Goal: Task Accomplishment & Management: Use online tool/utility

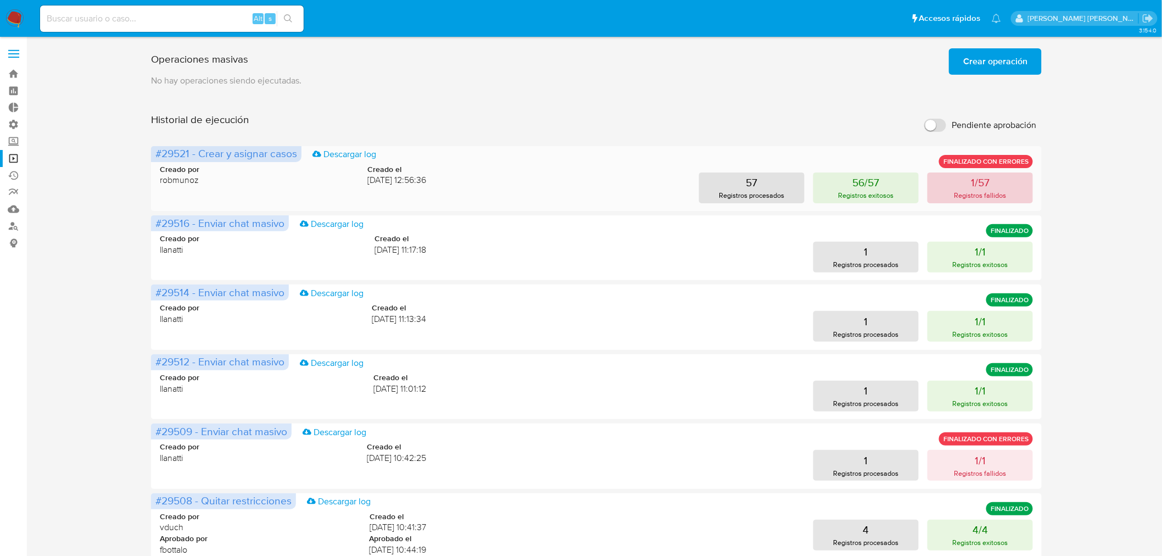
click at [1020, 174] on button "1/57 Registros fallidos" at bounding box center [980, 188] width 105 height 31
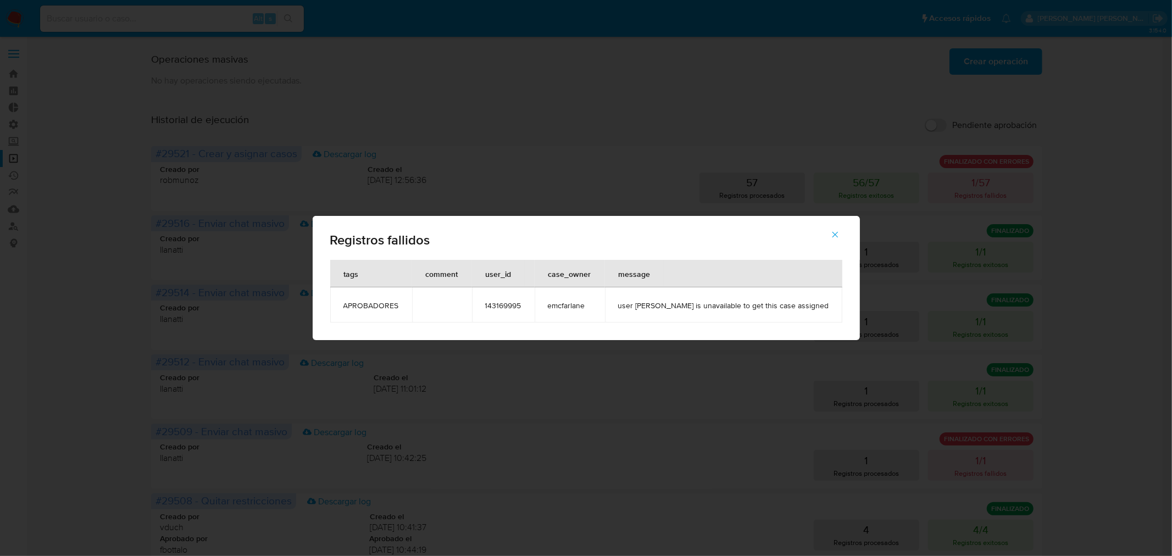
click at [512, 307] on span "143169995" at bounding box center [503, 306] width 36 height 10
click at [512, 306] on span "143169995" at bounding box center [503, 306] width 36 height 10
click at [830, 235] on icon "button" at bounding box center [835, 235] width 10 height 10
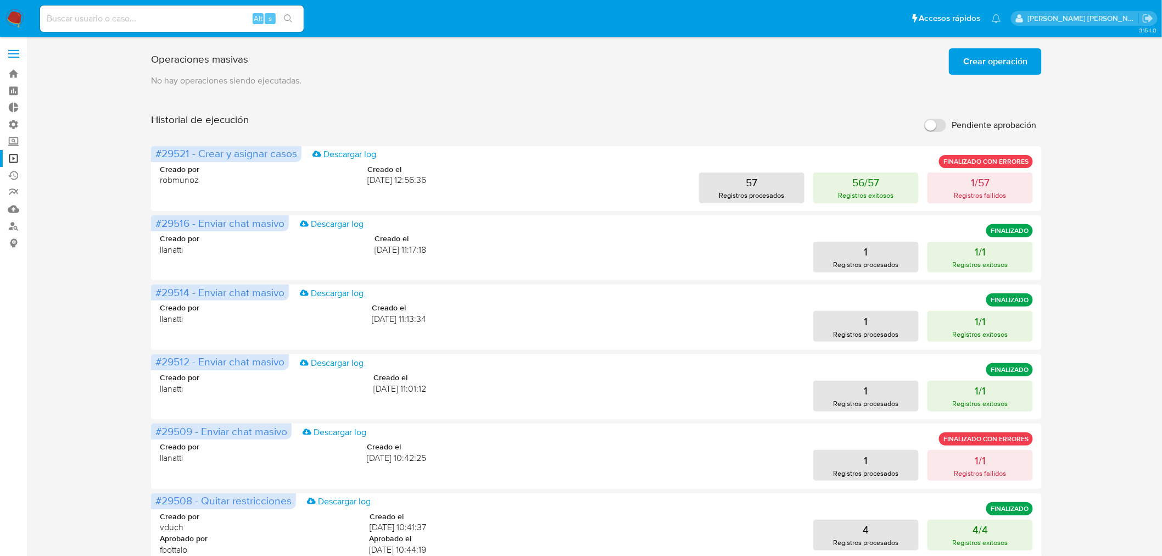
click at [999, 62] on span "Crear operación" at bounding box center [996, 61] width 64 height 24
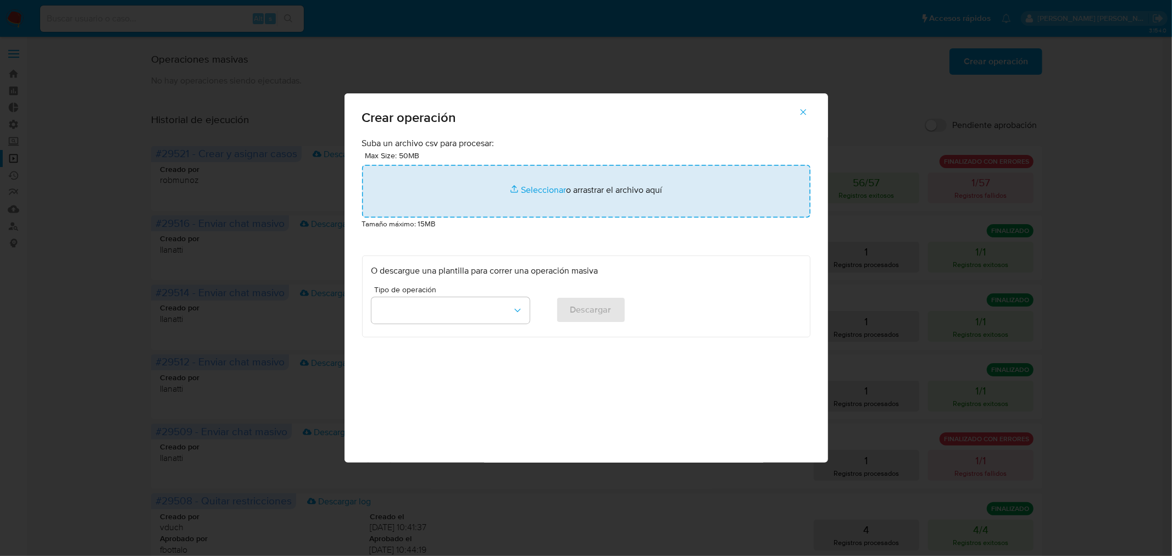
click at [626, 188] on input "file" at bounding box center [586, 191] width 448 height 53
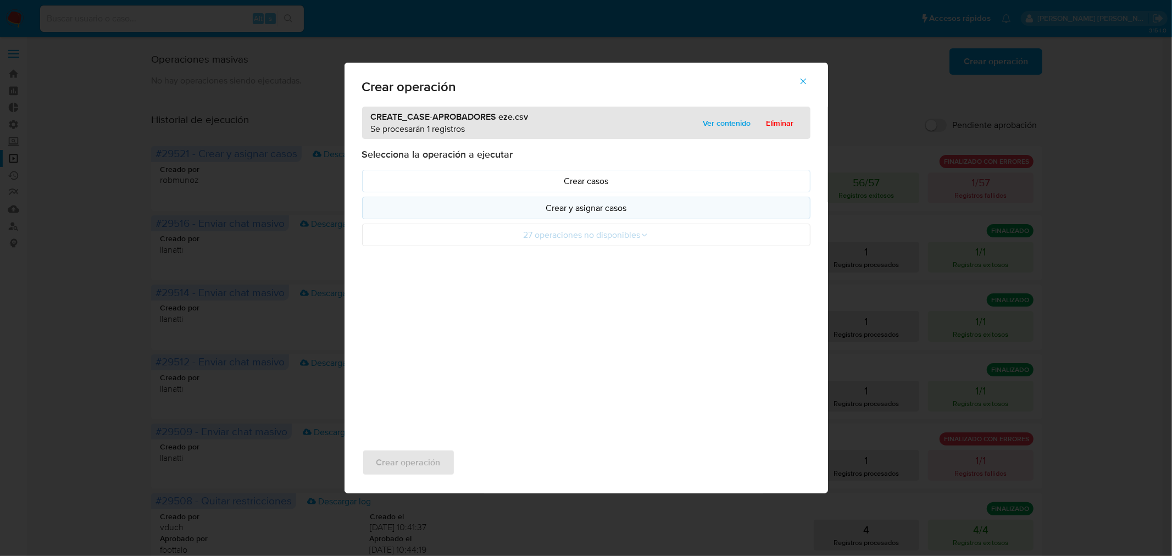
click at [559, 215] on button "Crear y asignar casos" at bounding box center [586, 208] width 448 height 23
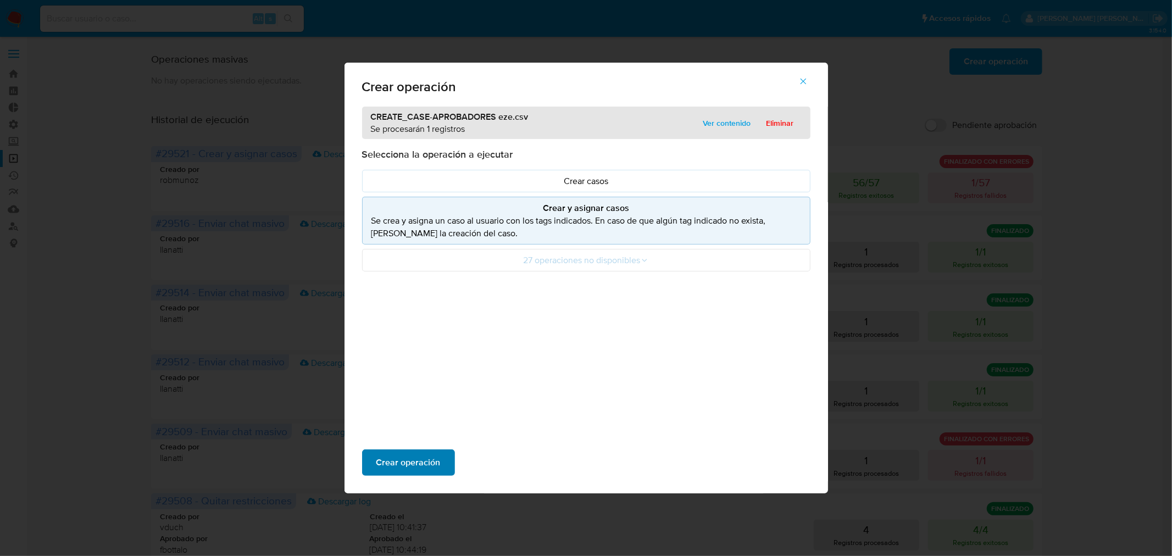
click at [443, 462] on button "Crear operación" at bounding box center [408, 462] width 93 height 26
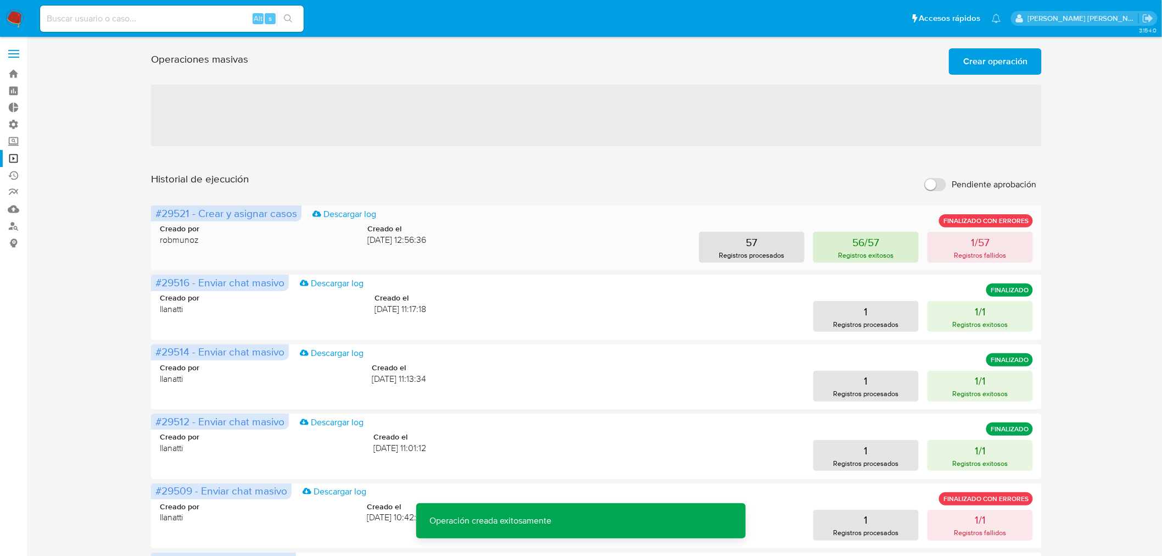
click at [878, 246] on p "56/57" at bounding box center [866, 242] width 27 height 15
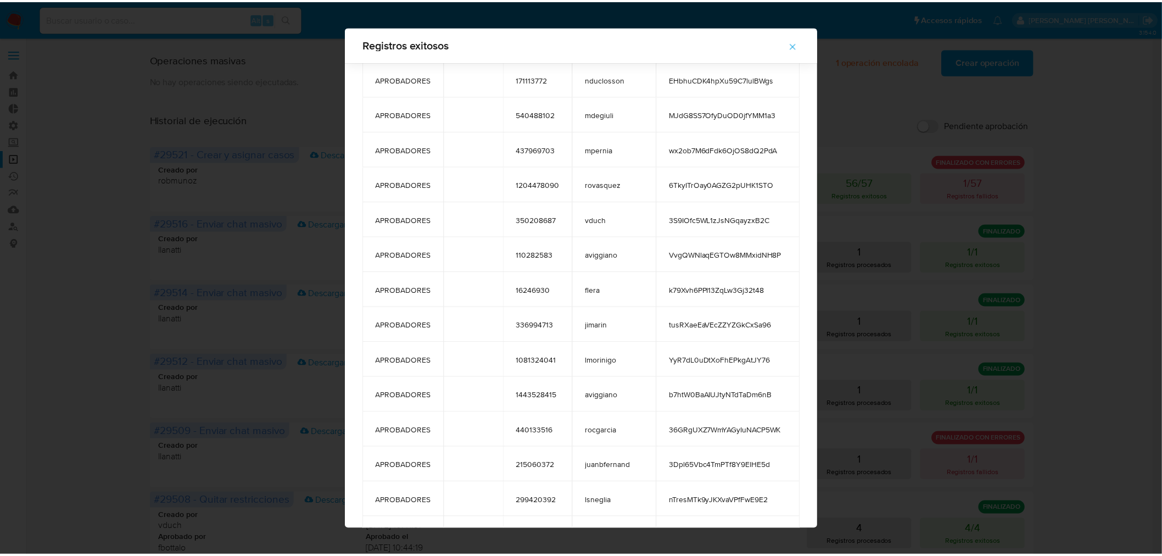
scroll to position [1545, 0]
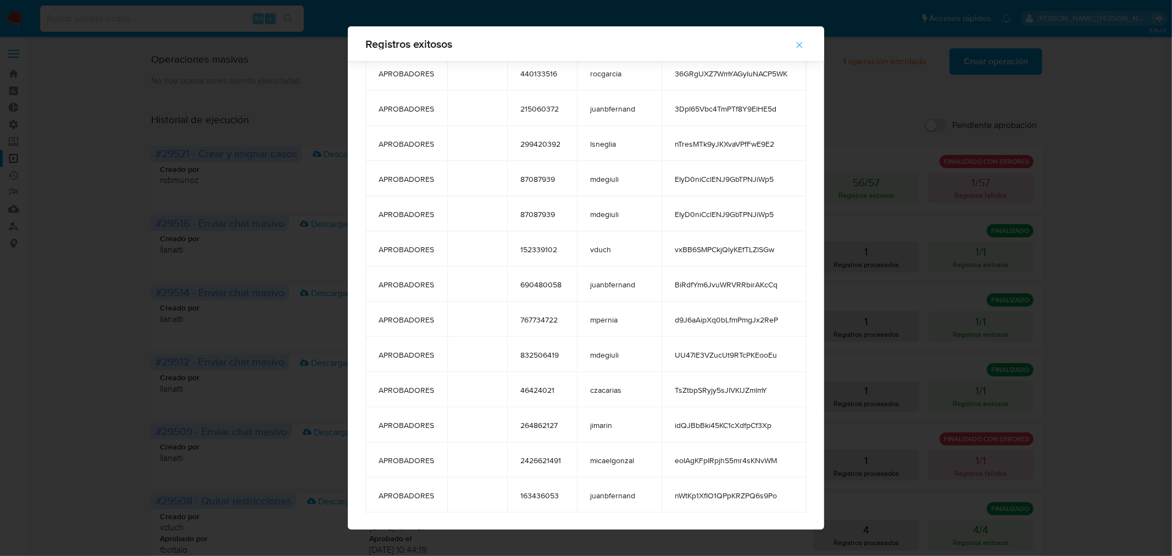
drag, startPoint x: 366, startPoint y: 51, endPoint x: 793, endPoint y: 485, distance: 609.1
click at [793, 485] on div "Registros exitosos tags comment user_id case_owner message APROBADORES 15612722…" at bounding box center [586, 277] width 476 height 503
click at [794, 37] on span "button" at bounding box center [799, 45] width 10 height 24
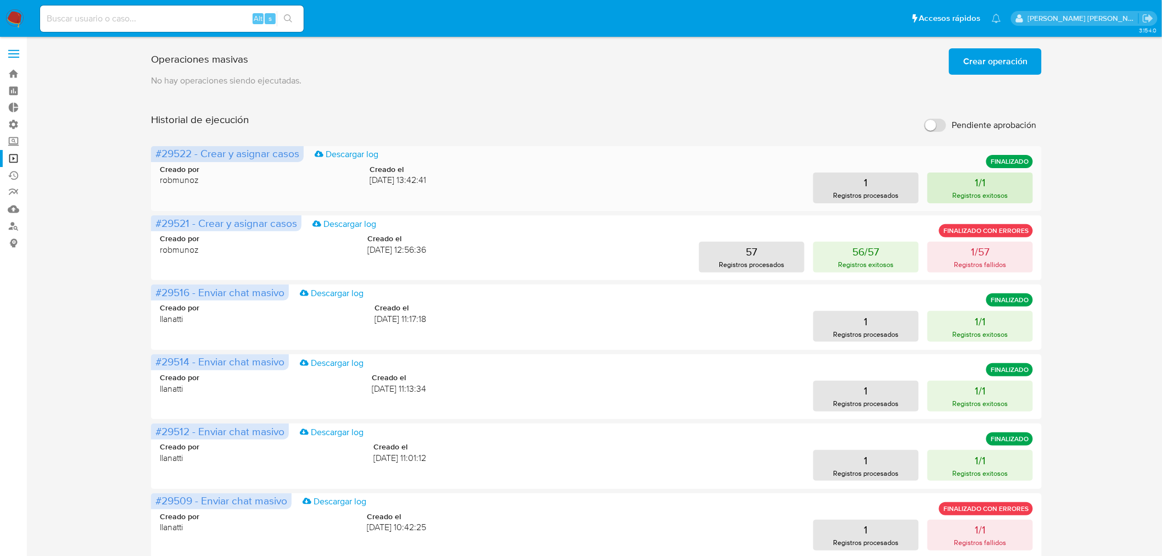
click at [976, 187] on button "1/1 Registros exitosos" at bounding box center [980, 188] width 105 height 31
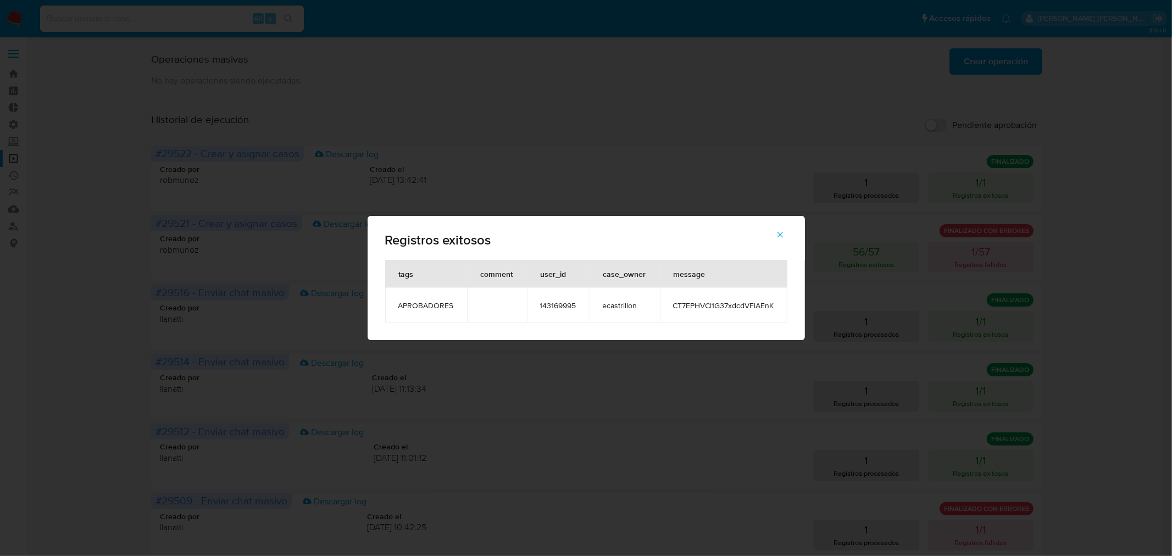
click at [541, 304] on span "143169995" at bounding box center [558, 306] width 36 height 10
click at [551, 296] on td "143169995" at bounding box center [558, 304] width 63 height 35
drag, startPoint x: 775, startPoint y: 299, endPoint x: 392, endPoint y: 311, distance: 383.1
click at [392, 311] on tr "APROBADORES 143169995 ecastrillon CT7EPHVCl1G37xdcdVFlAEnK" at bounding box center [586, 304] width 402 height 35
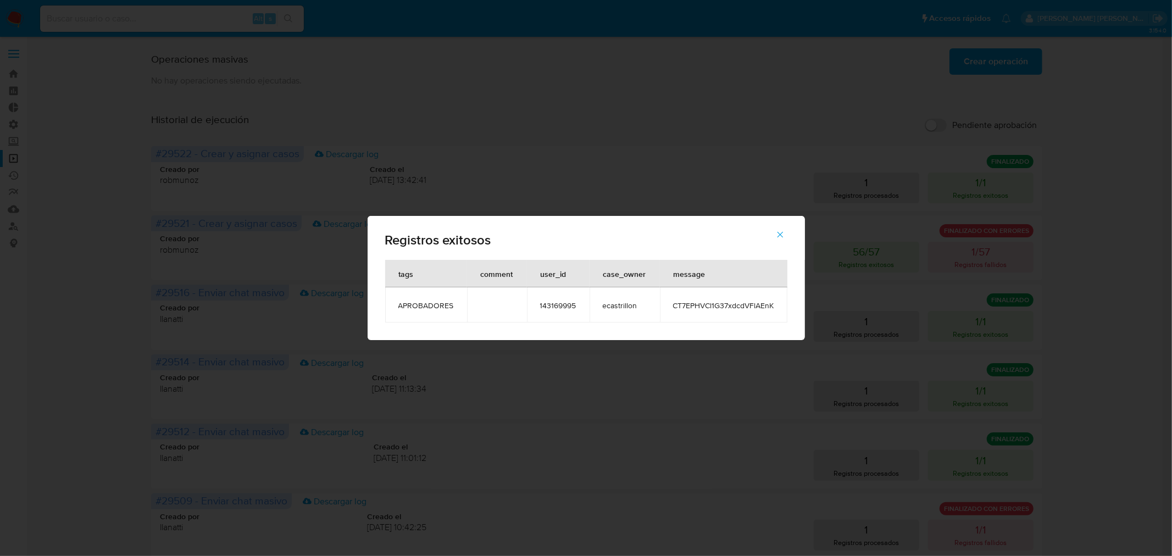
click at [776, 243] on span "button" at bounding box center [780, 234] width 10 height 24
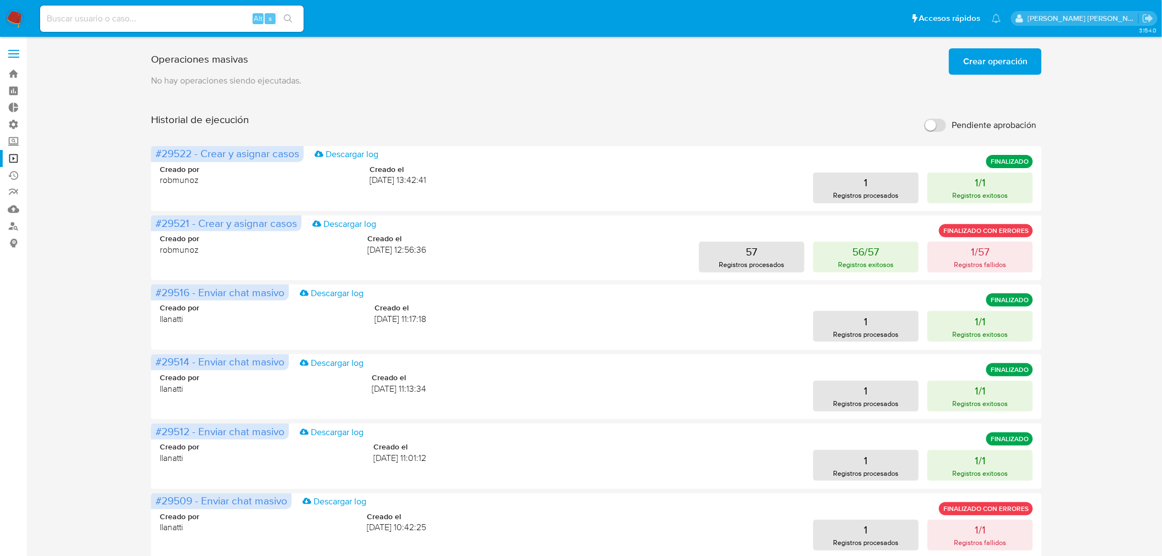
click at [140, 26] on div "Alt s" at bounding box center [172, 18] width 264 height 26
click at [144, 21] on input at bounding box center [172, 19] width 264 height 14
paste input "143169995"
type input "143169995"
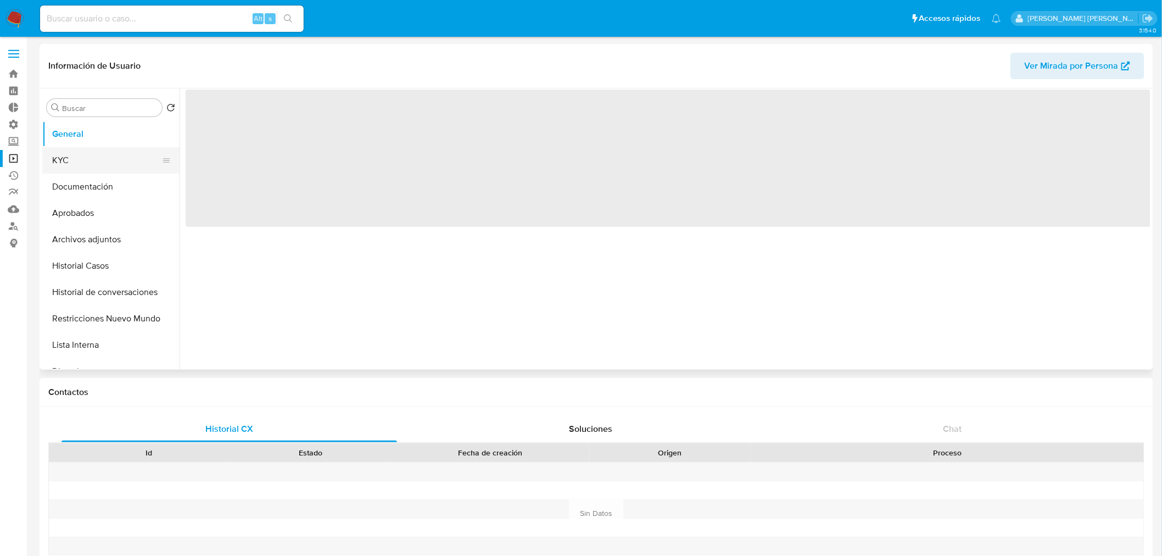
click at [116, 165] on button "KYC" at bounding box center [106, 160] width 129 height 26
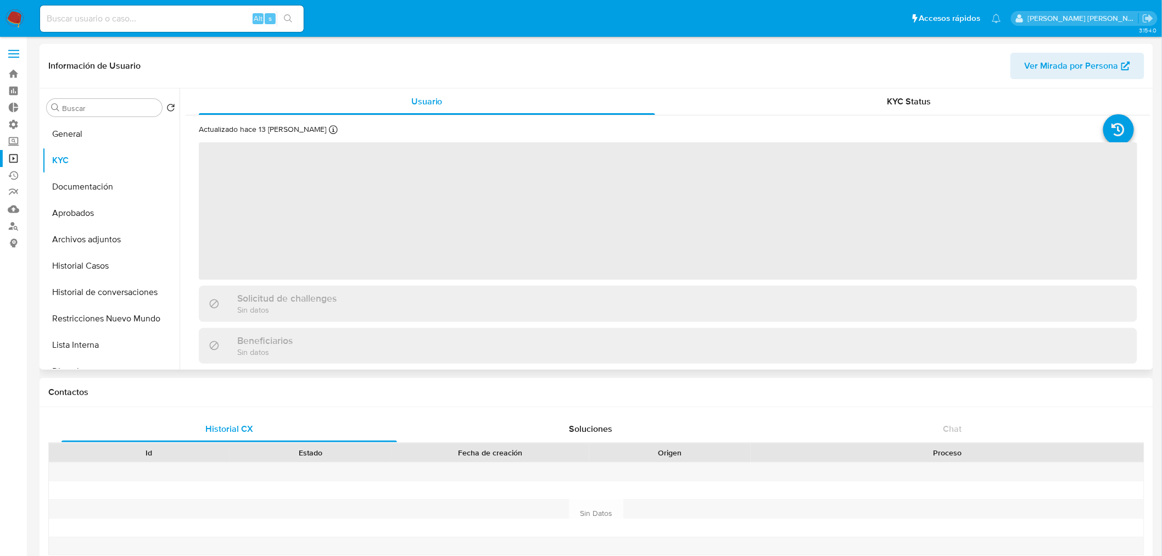
select select "10"
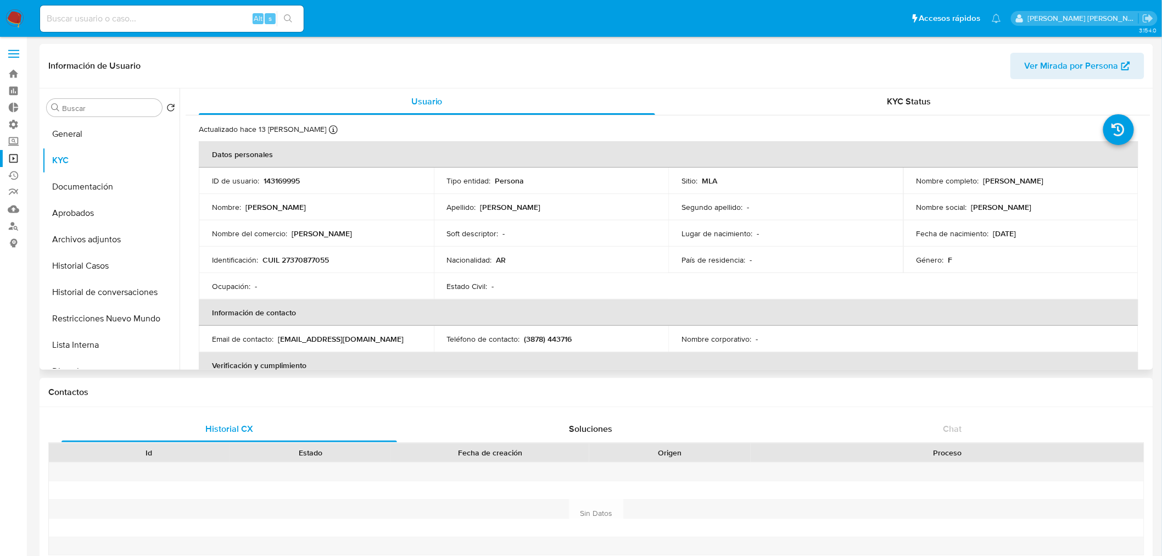
click at [319, 255] on p "CUIL 27370877055" at bounding box center [296, 260] width 66 height 10
copy p "27370877055"
click at [1040, 181] on p "Maria Paola Sanchez Neme" at bounding box center [1014, 181] width 60 height 10
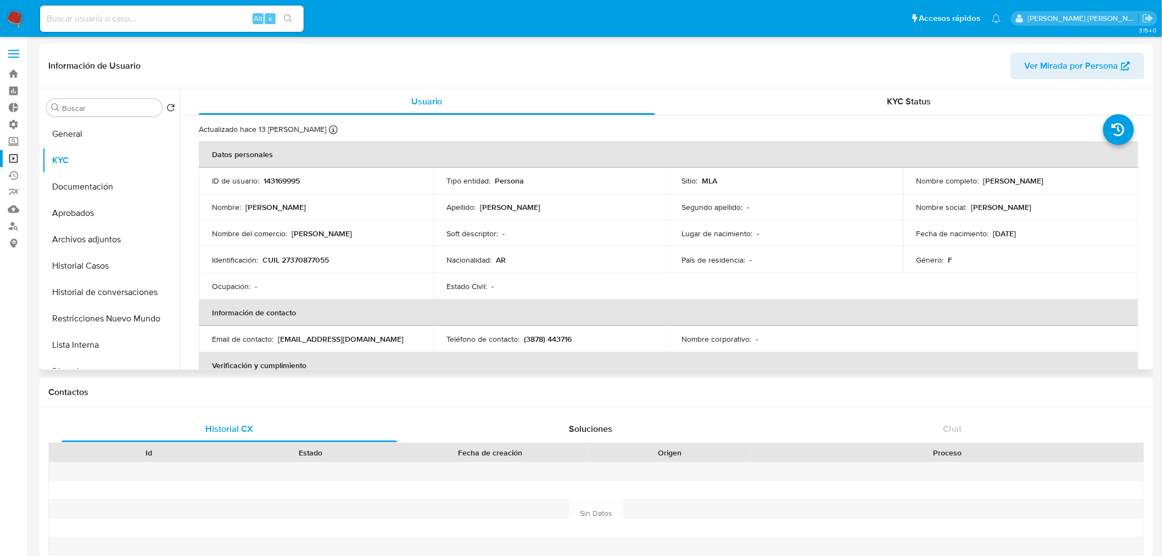
drag, startPoint x: 981, startPoint y: 177, endPoint x: 1068, endPoint y: 179, distance: 86.8
click at [1044, 179] on p "Maria Paola Sanchez Neme" at bounding box center [1014, 181] width 60 height 10
click at [1077, 180] on div "Nombre completo : Maria Paola Sanchez Neme" at bounding box center [1021, 181] width 209 height 10
drag, startPoint x: 1072, startPoint y: 180, endPoint x: 989, endPoint y: 182, distance: 83.0
click at [992, 183] on p "Maria Paola Sanchez Neme" at bounding box center [1014, 181] width 60 height 10
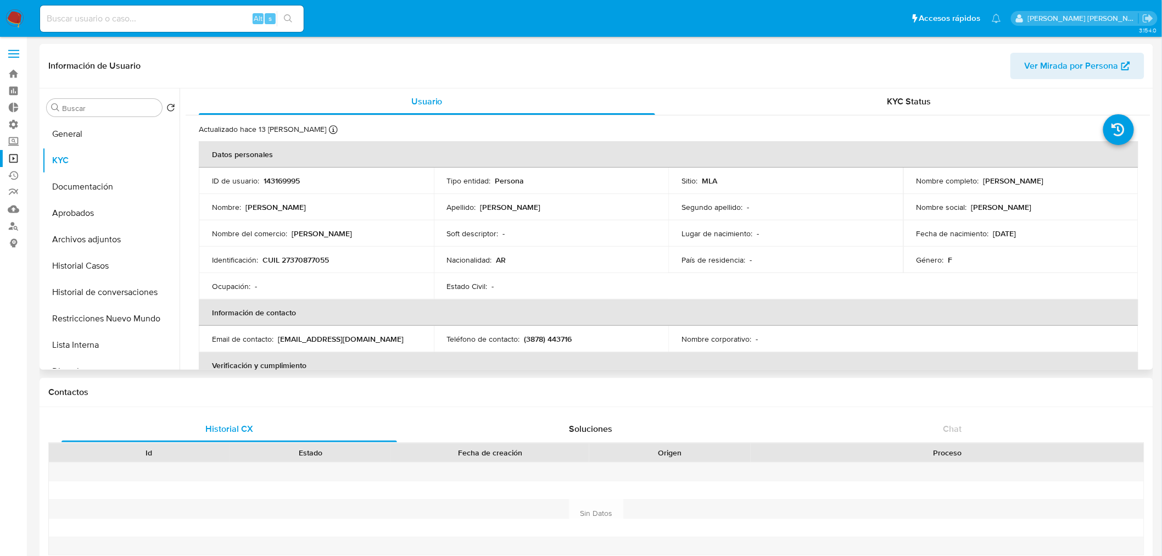
drag, startPoint x: 982, startPoint y: 180, endPoint x: 1088, endPoint y: 183, distance: 105.5
click at [1088, 183] on div "Nombre completo : Maria Paola Sanchez Neme" at bounding box center [1021, 181] width 209 height 10
copy p "Maria Paola Sanchez Neme"
click at [16, 154] on link "Operaciones masivas" at bounding box center [65, 158] width 131 height 17
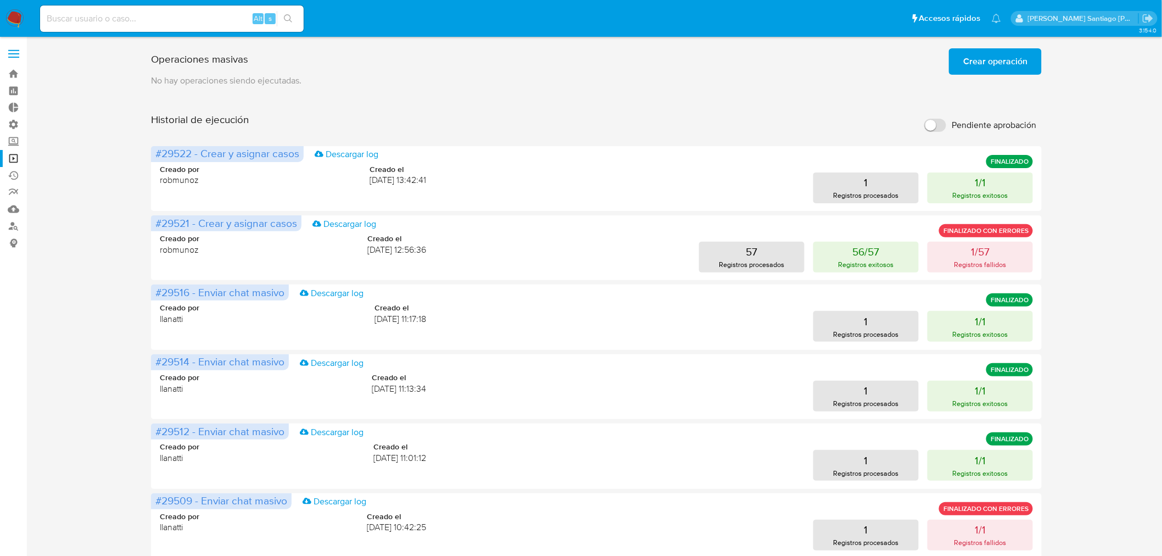
click at [974, 68] on span "Crear operación" at bounding box center [996, 61] width 64 height 24
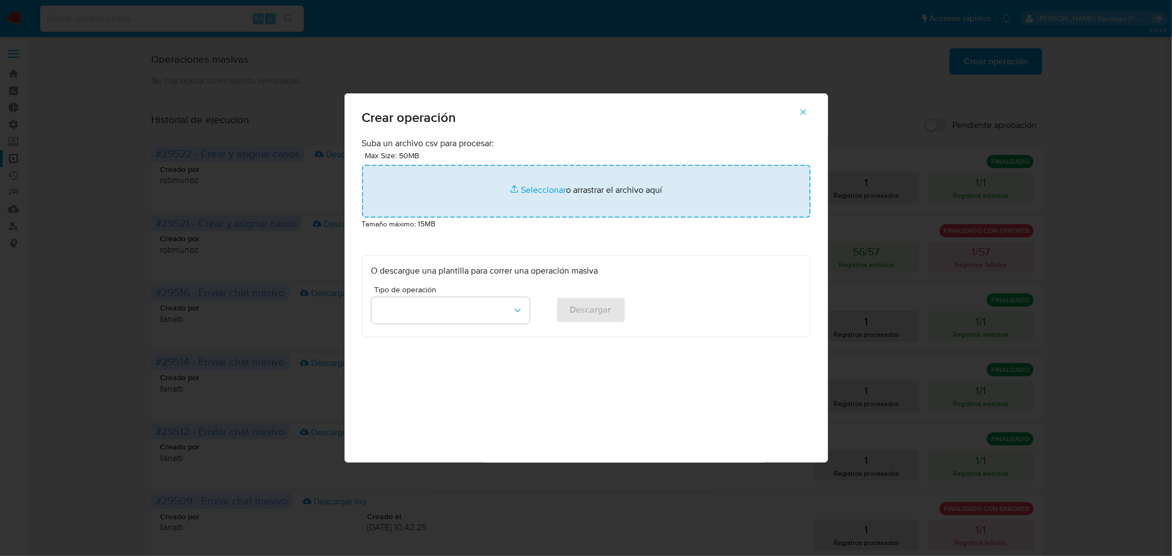
click at [630, 191] on input "file" at bounding box center [586, 191] width 448 height 53
click at [685, 177] on input "file" at bounding box center [586, 191] width 448 height 53
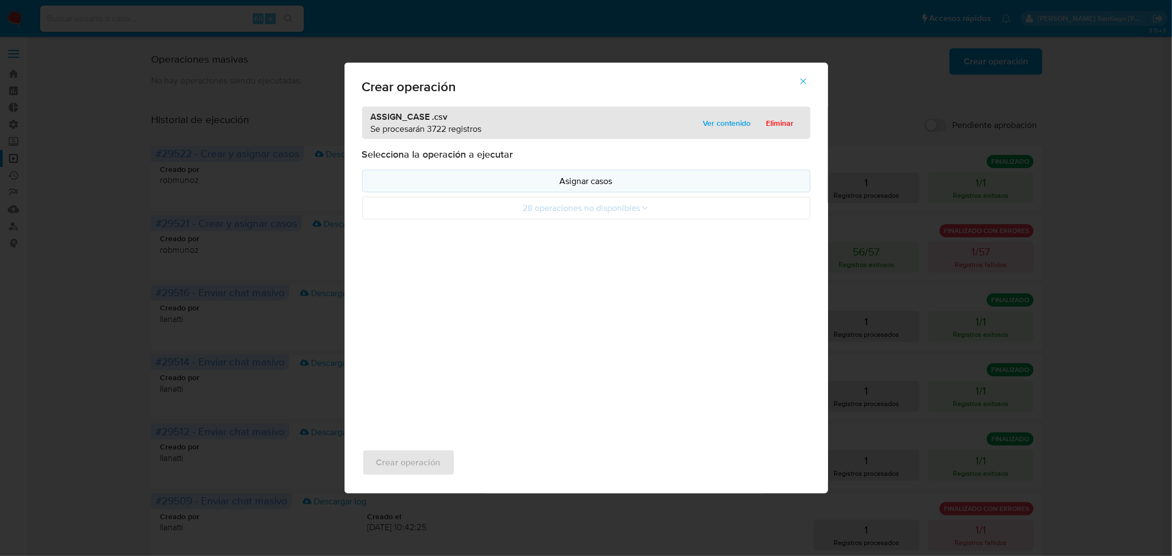
click at [603, 187] on p "Asignar casos" at bounding box center [586, 181] width 430 height 13
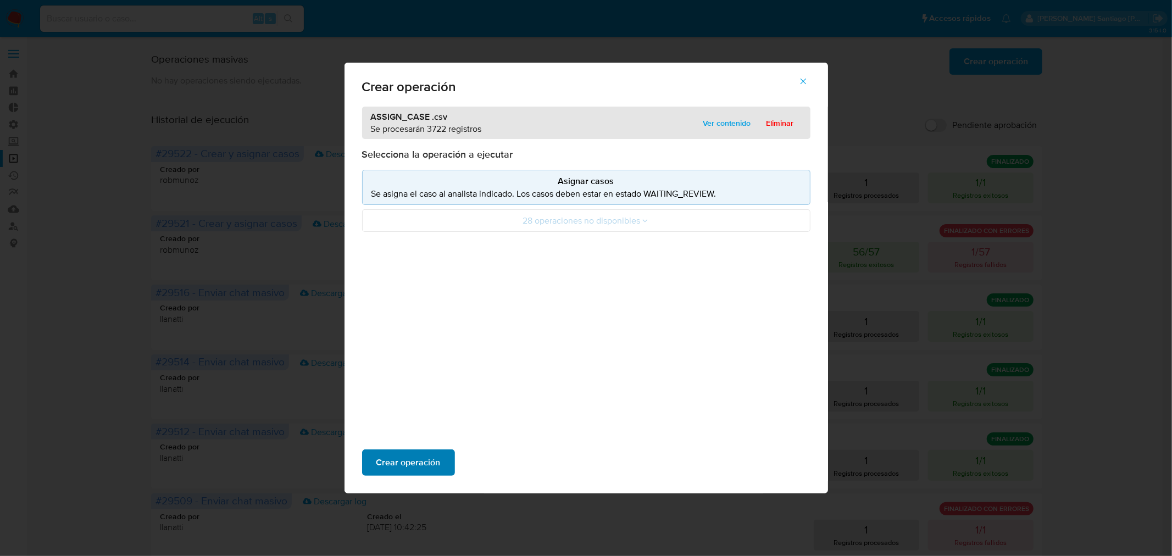
click at [447, 459] on button "Crear operación" at bounding box center [408, 462] width 93 height 26
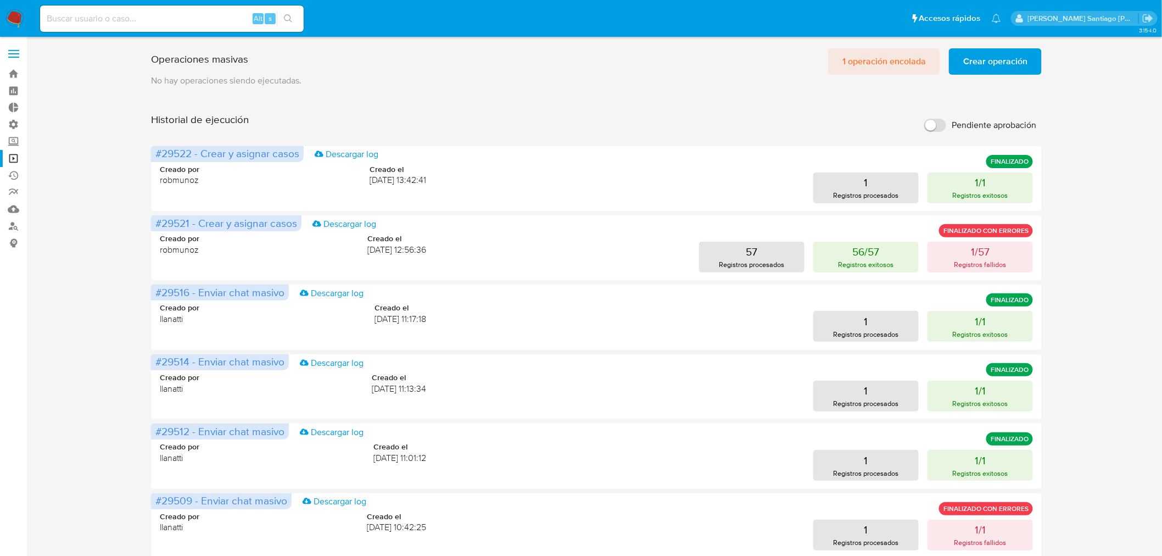
click at [909, 58] on span "1 operación encolada" at bounding box center [885, 61] width 84 height 24
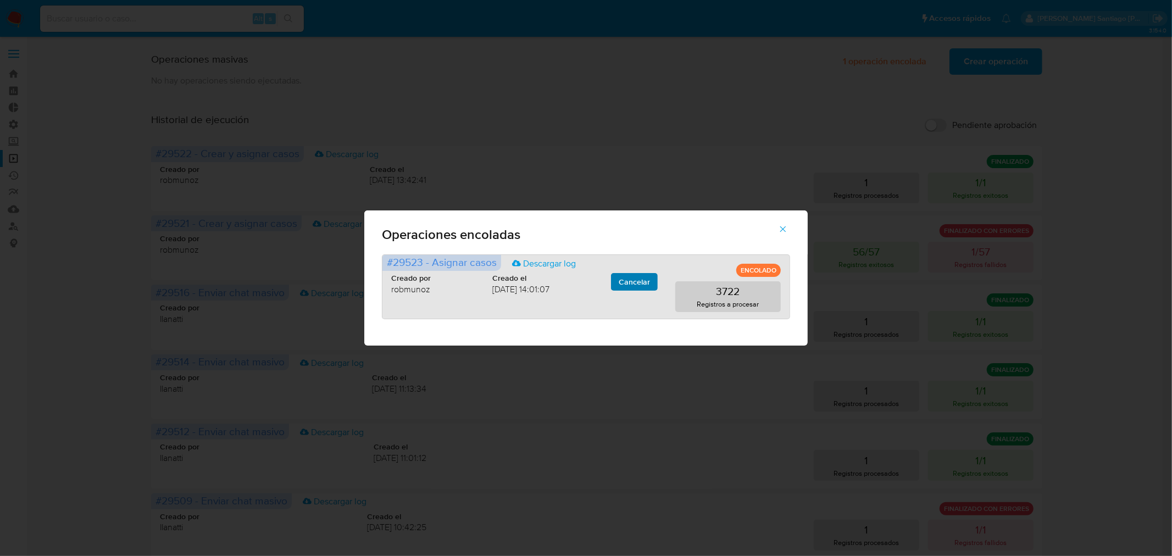
click at [650, 283] on span "Cancelar" at bounding box center [634, 281] width 31 height 15
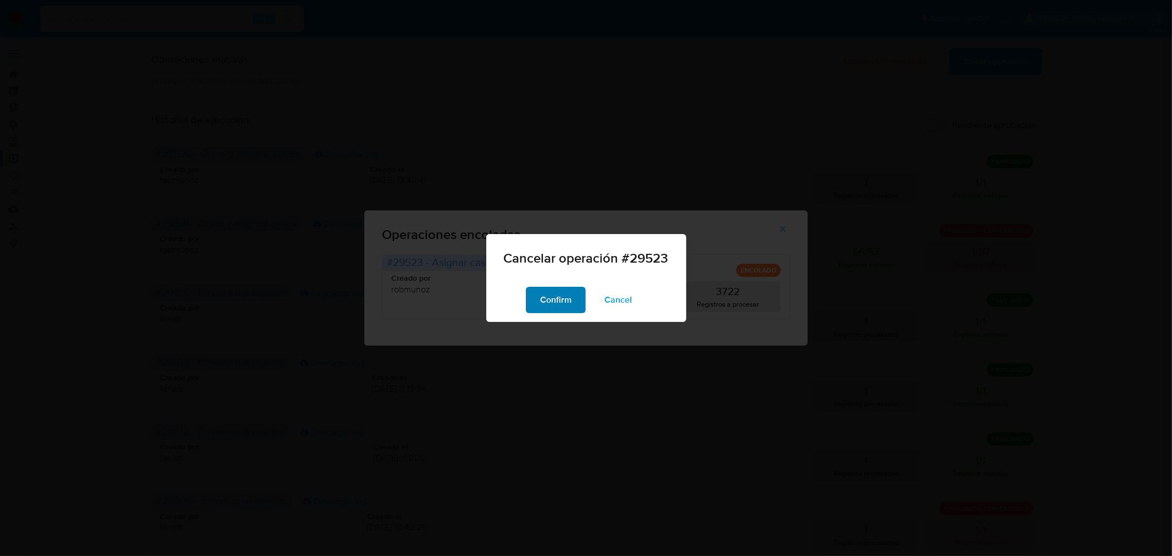
click at [539, 293] on button "Confirm" at bounding box center [556, 300] width 60 height 26
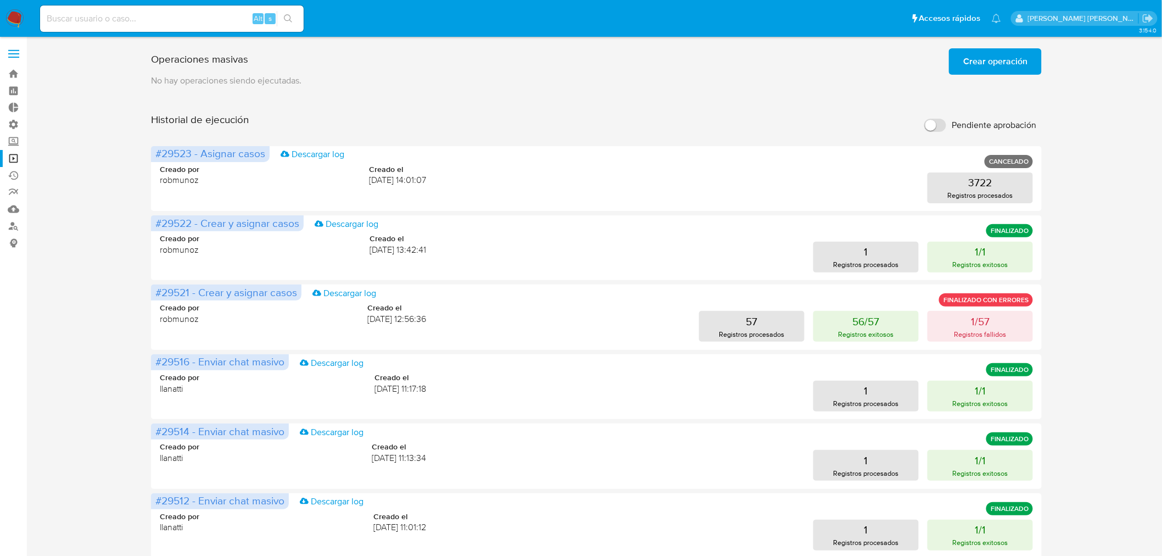
click at [981, 72] on span "Crear operación" at bounding box center [996, 61] width 64 height 24
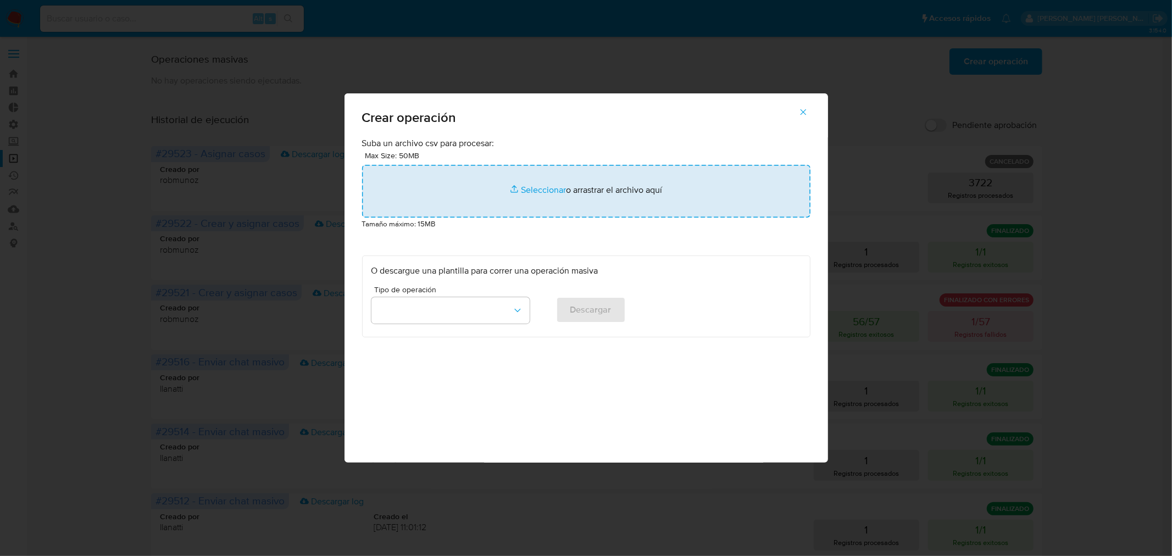
click at [558, 178] on input "file" at bounding box center [586, 191] width 448 height 53
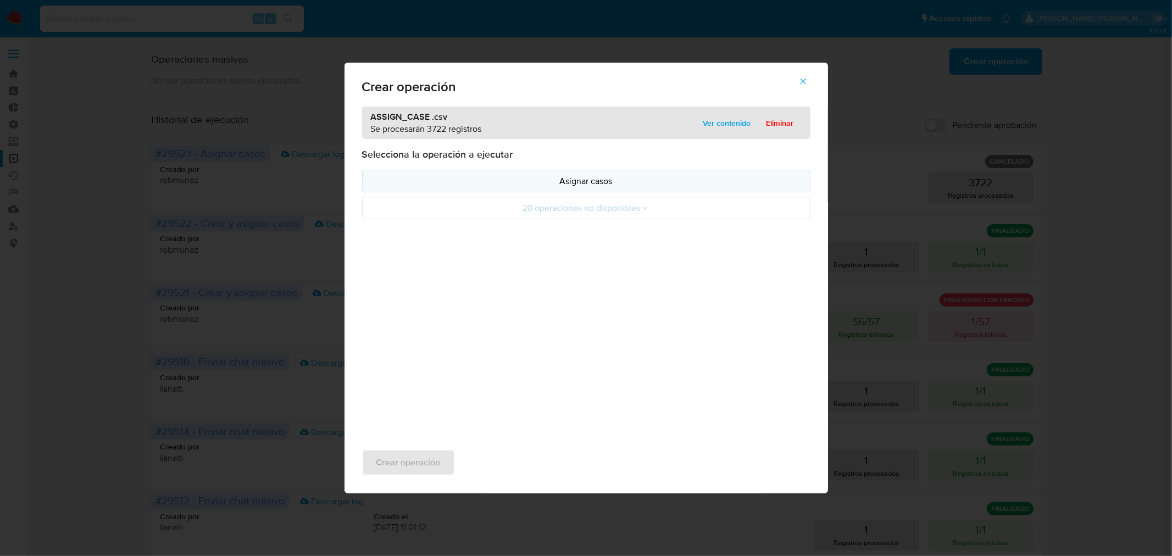
click at [586, 185] on p "Asignar casos" at bounding box center [586, 181] width 430 height 13
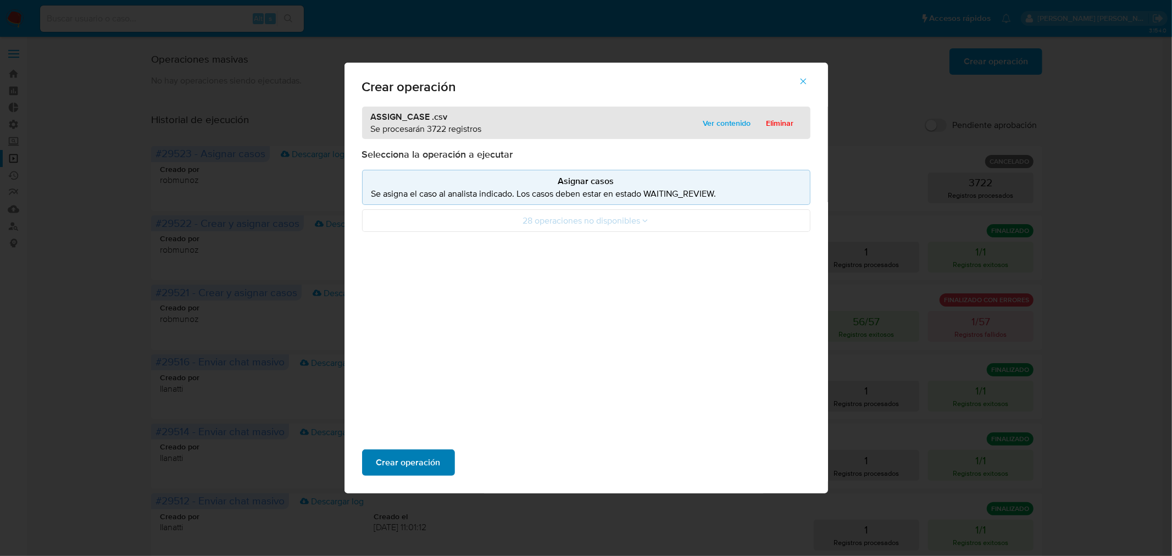
click at [423, 455] on span "Crear operación" at bounding box center [408, 462] width 64 height 24
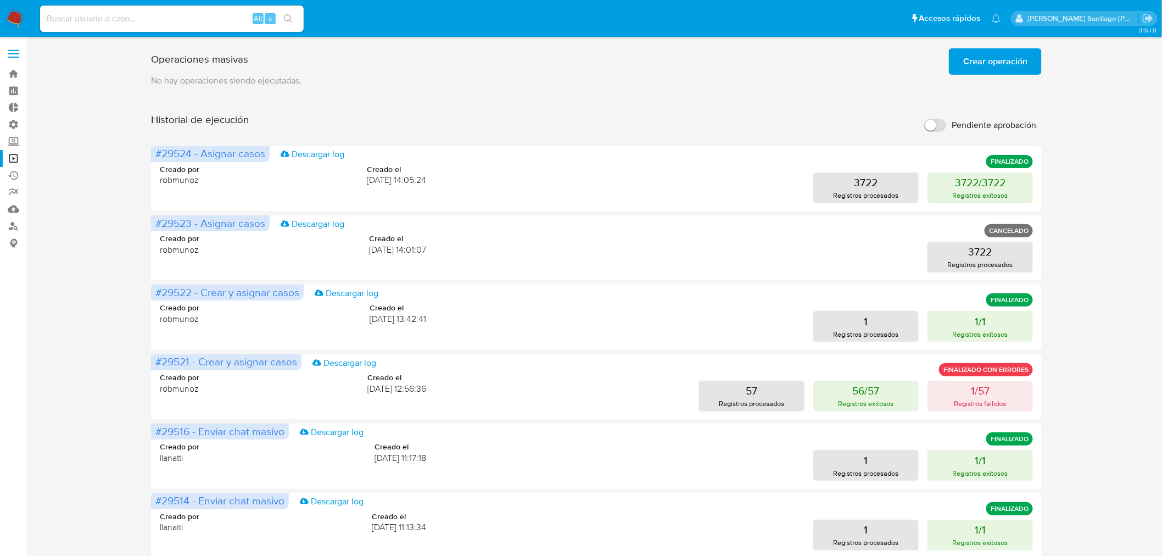
click at [970, 62] on span "Crear operación" at bounding box center [996, 61] width 64 height 24
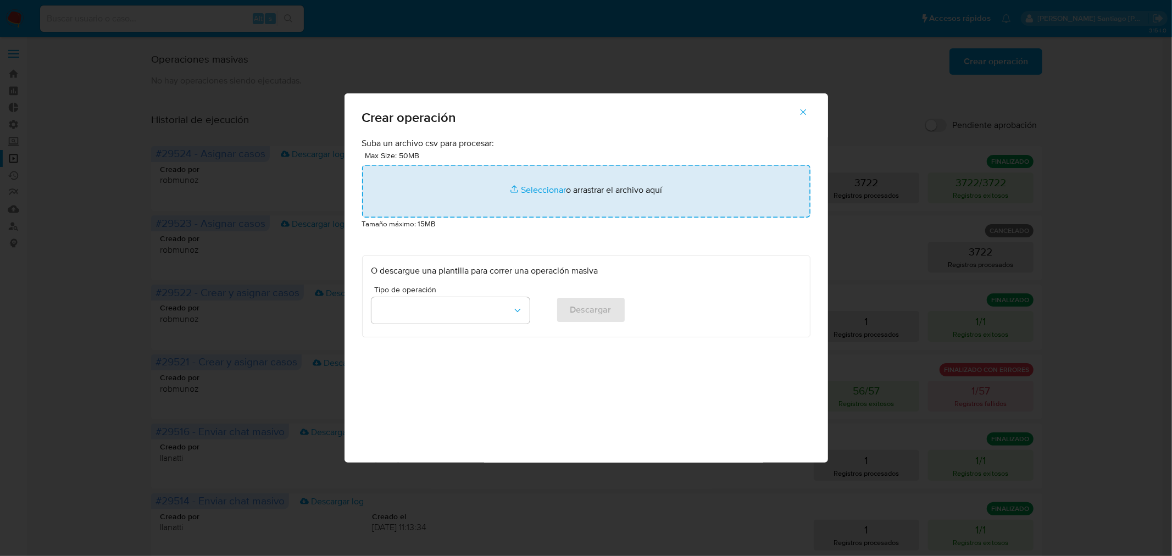
click at [542, 183] on input "file" at bounding box center [586, 191] width 448 height 53
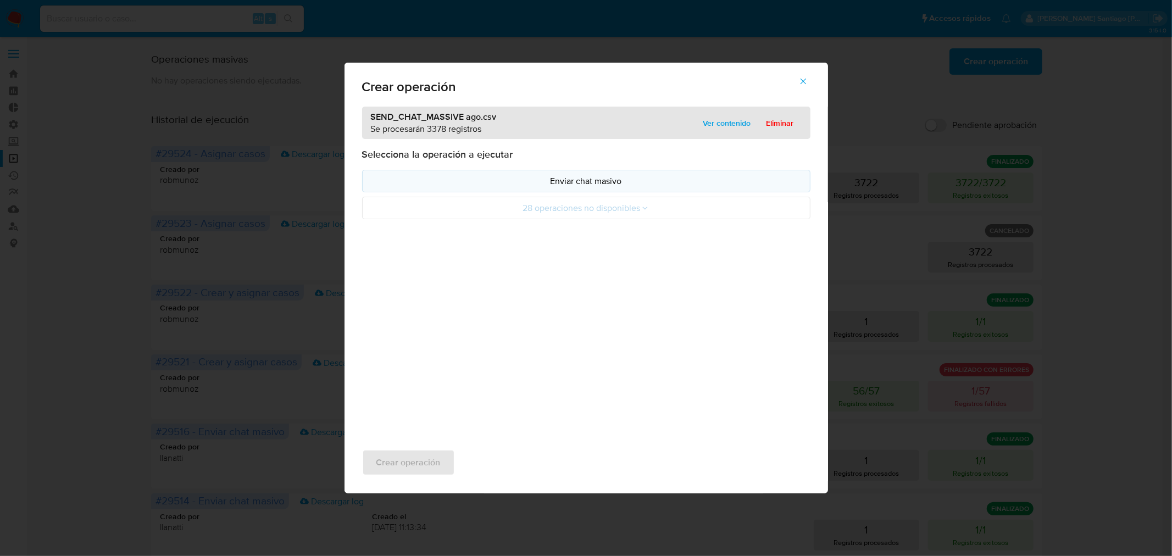
click at [583, 184] on p "Enviar chat masivo" at bounding box center [586, 181] width 430 height 13
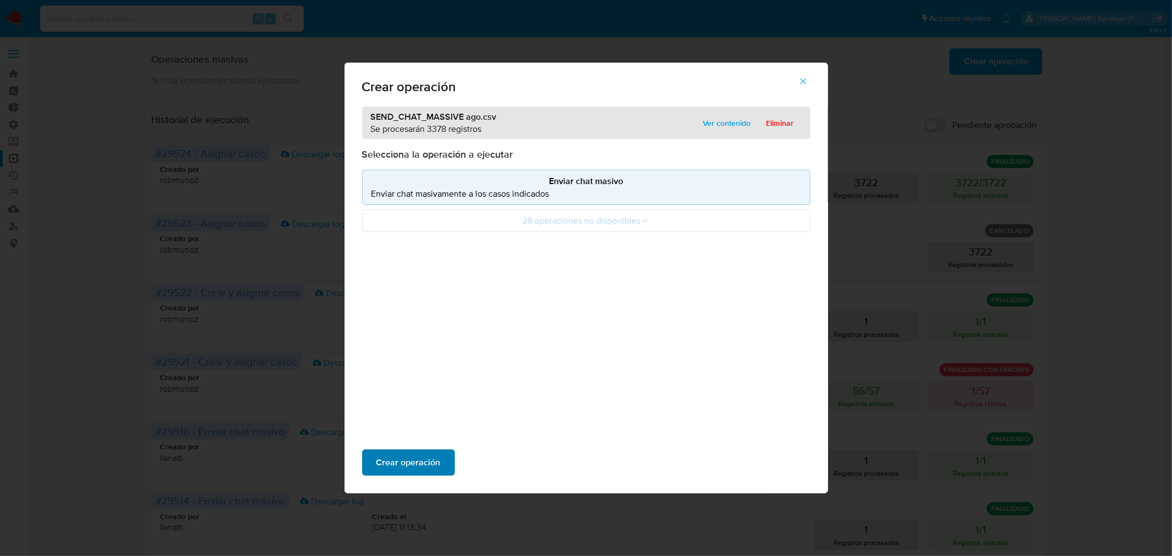
click at [431, 464] on span "Crear operación" at bounding box center [408, 462] width 64 height 24
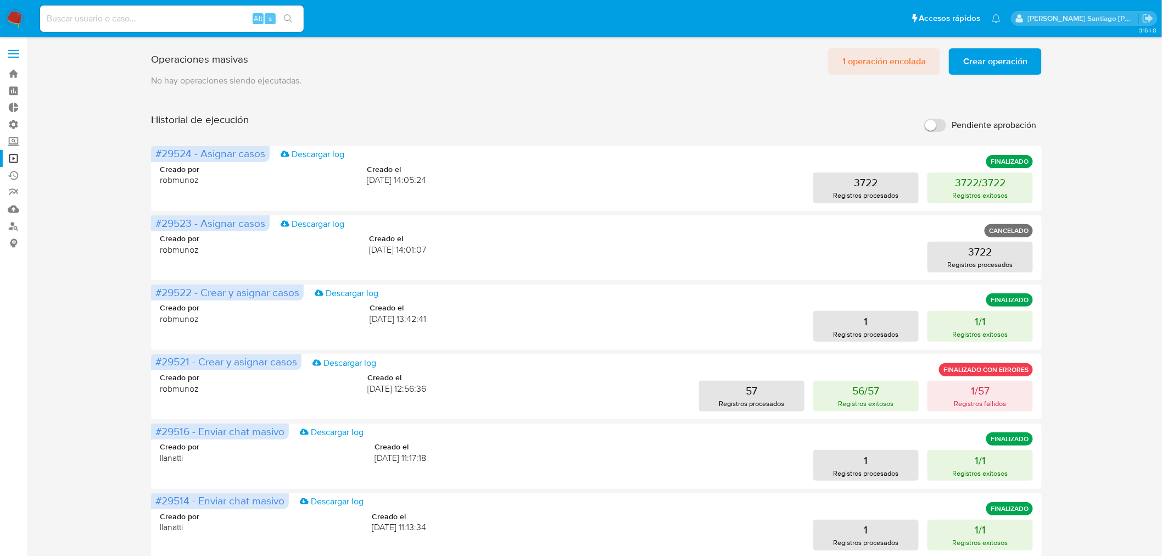
click at [903, 64] on span "1 operación encolada" at bounding box center [885, 61] width 84 height 24
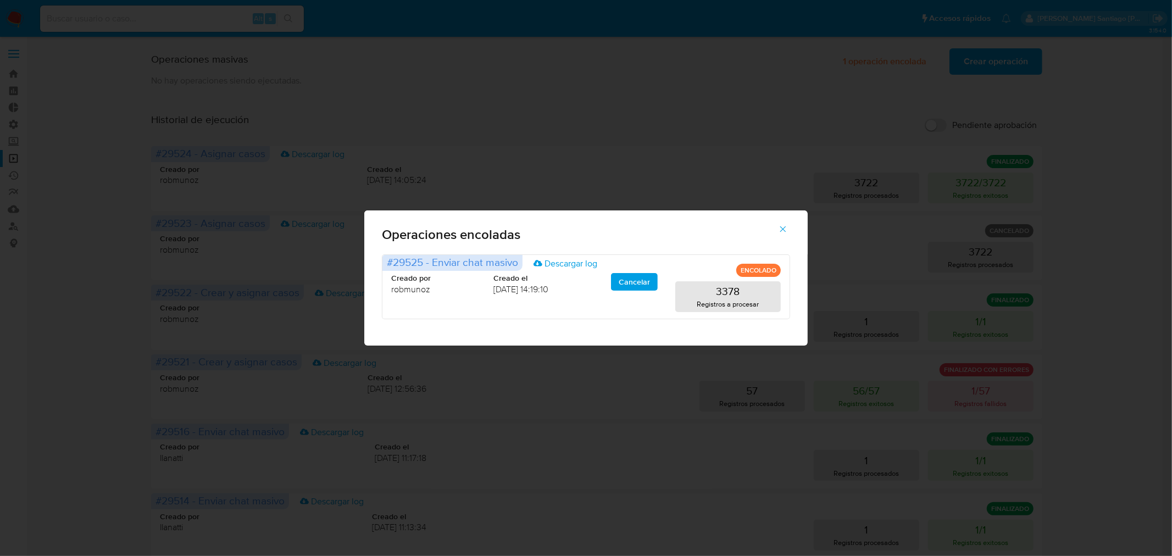
drag, startPoint x: 1092, startPoint y: 216, endPoint x: 1051, endPoint y: 299, distance: 92.9
click at [1093, 216] on div "Operaciones encoladas #29525 - Enviar chat masivo Descargar log ENCOLADO Creado…" at bounding box center [586, 278] width 1172 height 556
drag, startPoint x: 1016, startPoint y: 99, endPoint x: 795, endPoint y: 173, distance: 233.5
click at [980, 104] on div "Operaciones encoladas #29525 - Enviar chat masivo Descargar log ENCOLADO Creado…" at bounding box center [586, 278] width 1172 height 556
click at [790, 223] on button "button" at bounding box center [783, 229] width 38 height 26
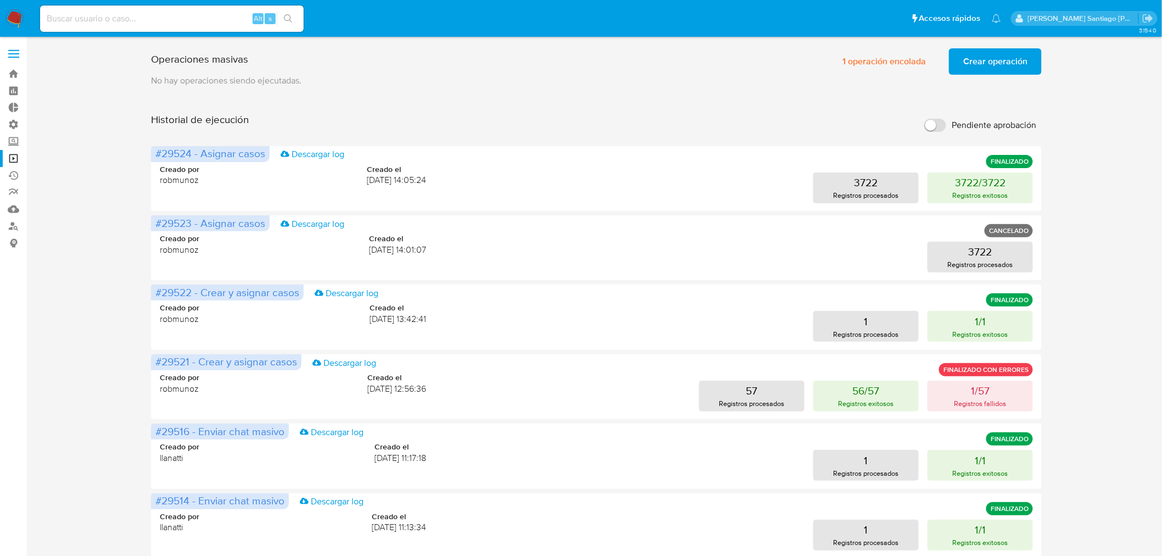
click at [978, 66] on span "Crear operación" at bounding box center [996, 61] width 64 height 24
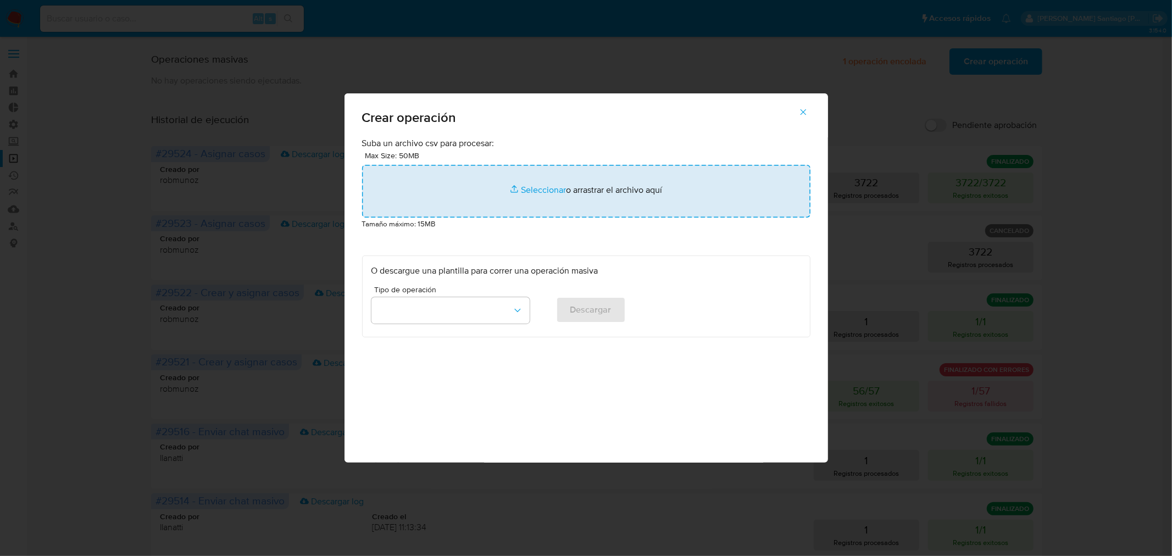
click at [509, 196] on input "file" at bounding box center [586, 191] width 448 height 53
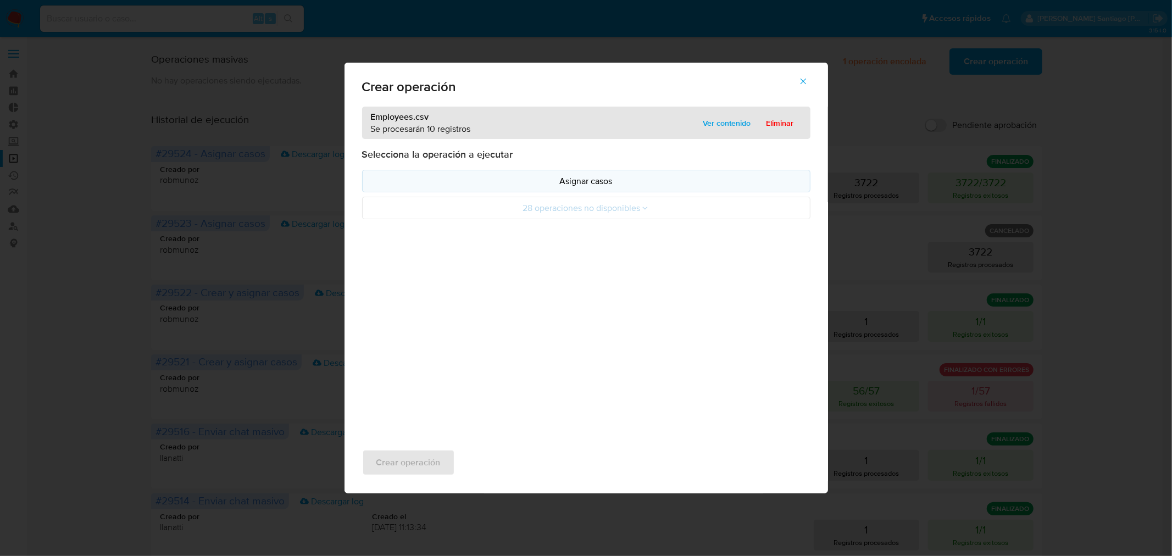
click at [633, 183] on p "Asignar casos" at bounding box center [586, 181] width 430 height 13
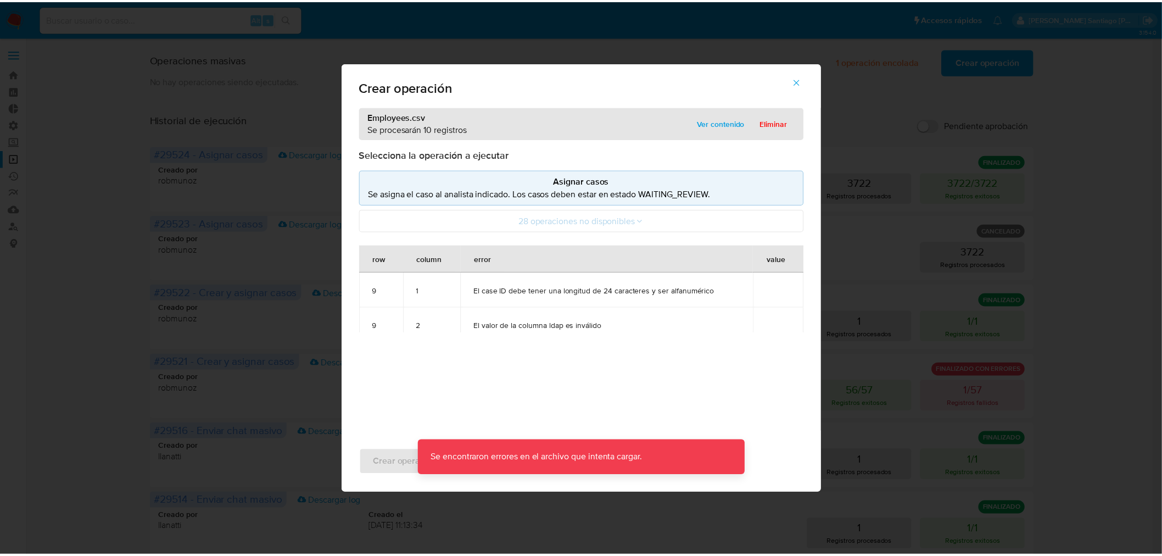
scroll to position [80, 0]
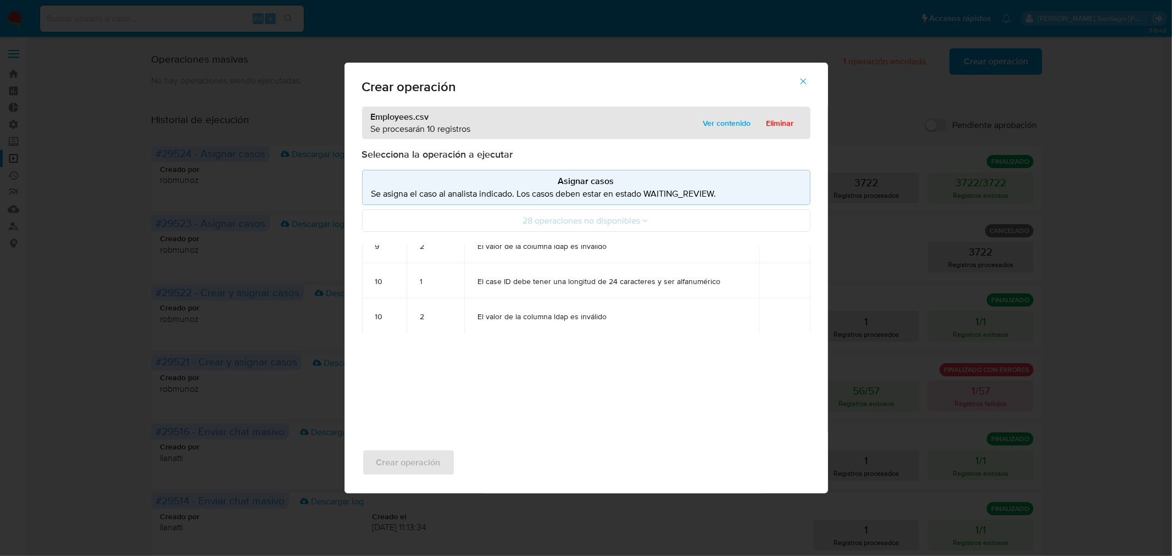
click at [805, 80] on icon "button" at bounding box center [803, 81] width 10 height 10
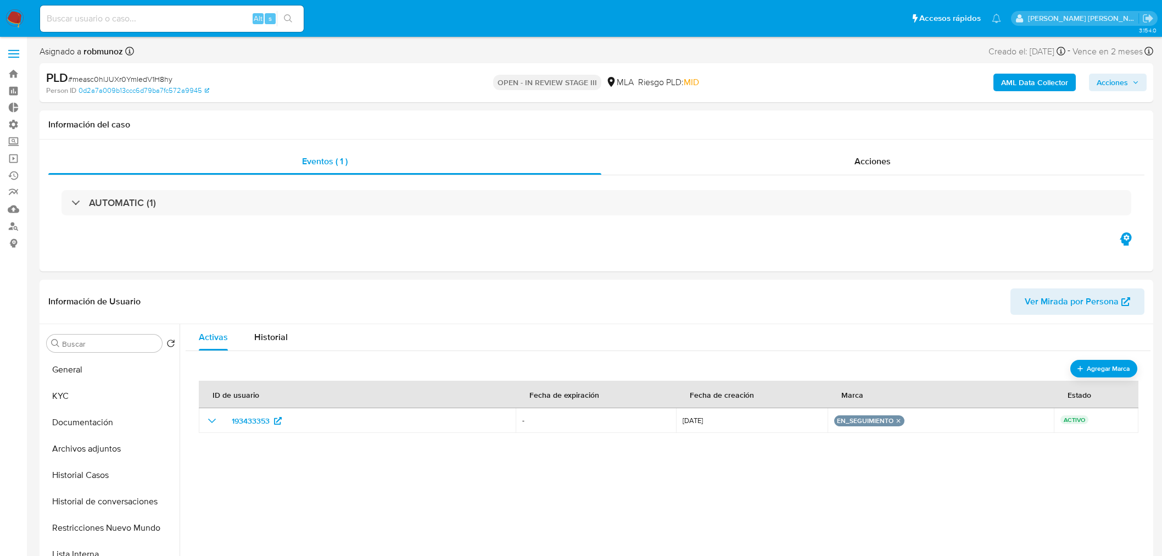
select select "10"
click at [7, 162] on link "Operaciones masivas" at bounding box center [65, 158] width 131 height 17
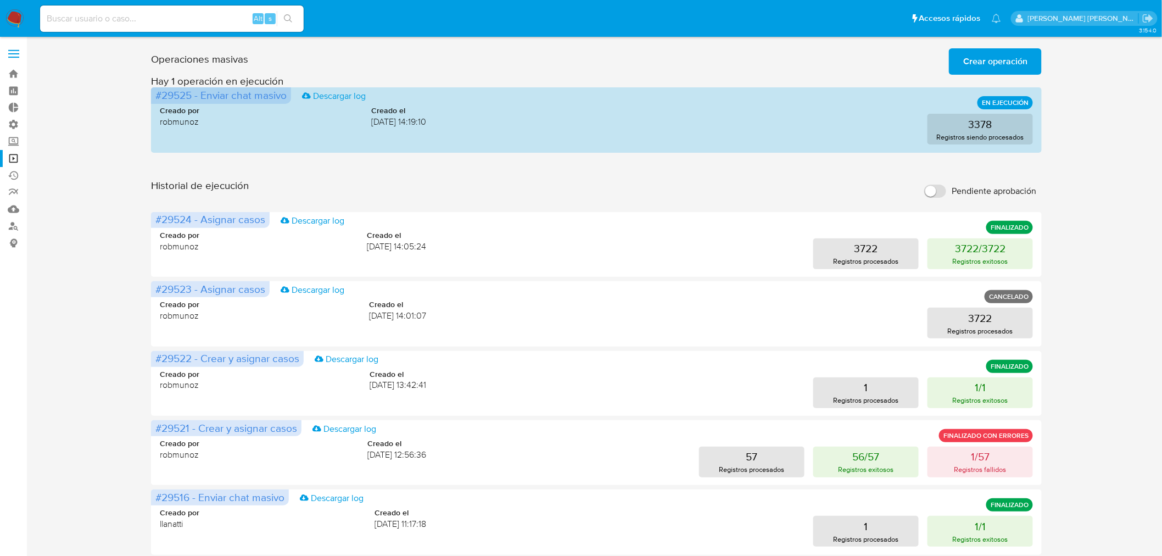
click at [984, 60] on span "Crear operación" at bounding box center [996, 61] width 64 height 24
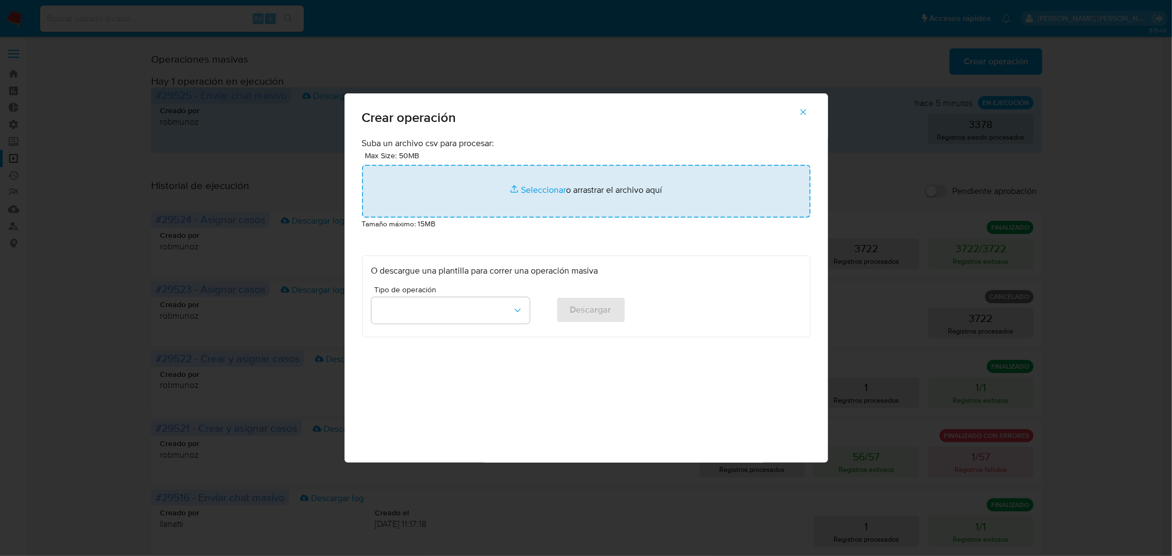
click at [617, 179] on input "file" at bounding box center [586, 191] width 448 height 53
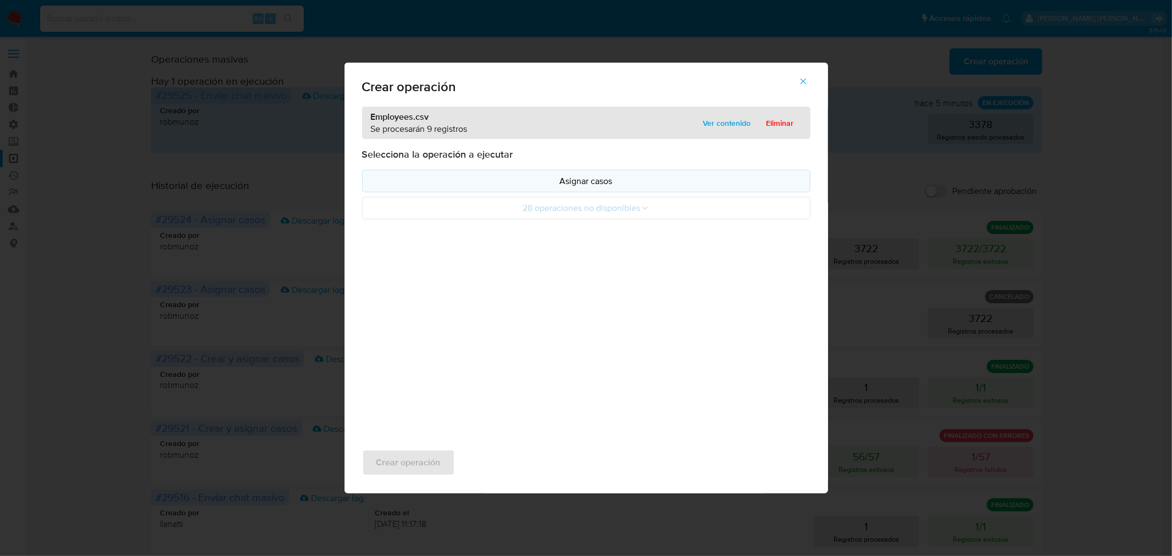
click at [531, 181] on p "Asignar casos" at bounding box center [586, 181] width 430 height 13
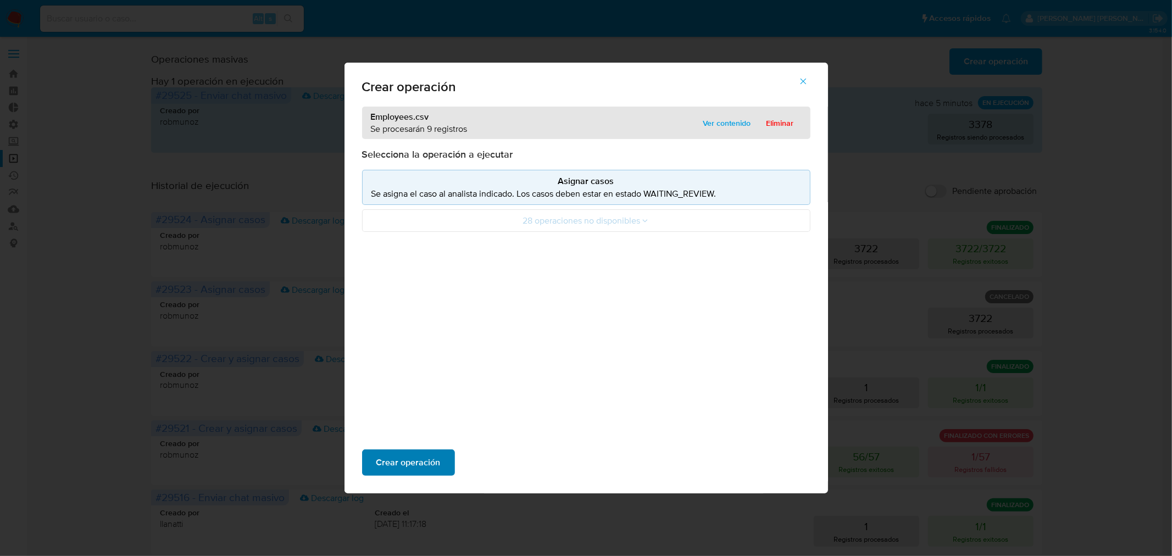
click at [418, 469] on span "Crear operación" at bounding box center [408, 462] width 64 height 24
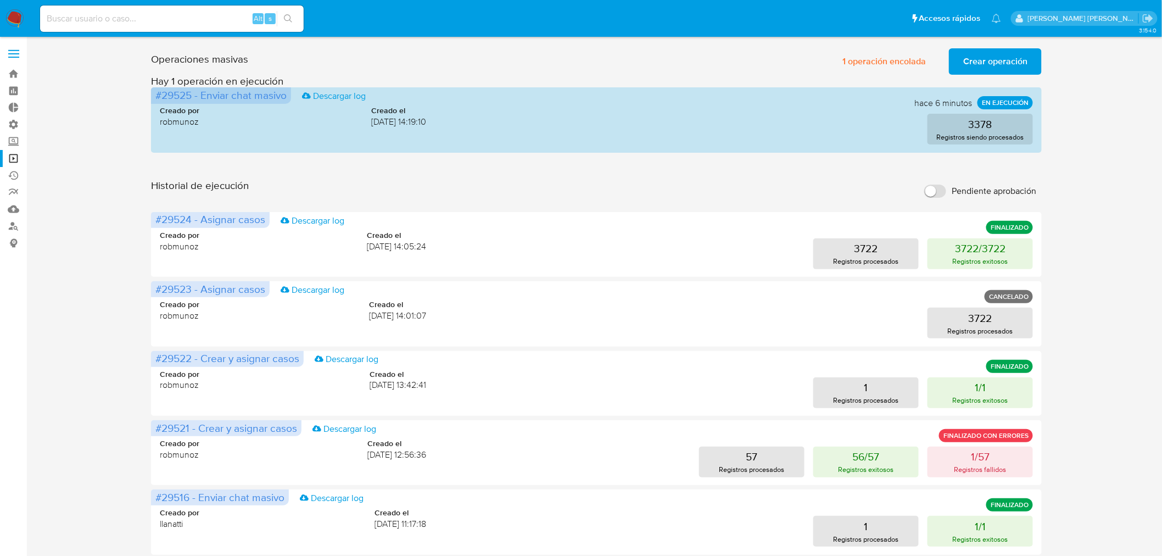
click at [995, 62] on span "Crear operación" at bounding box center [996, 61] width 64 height 24
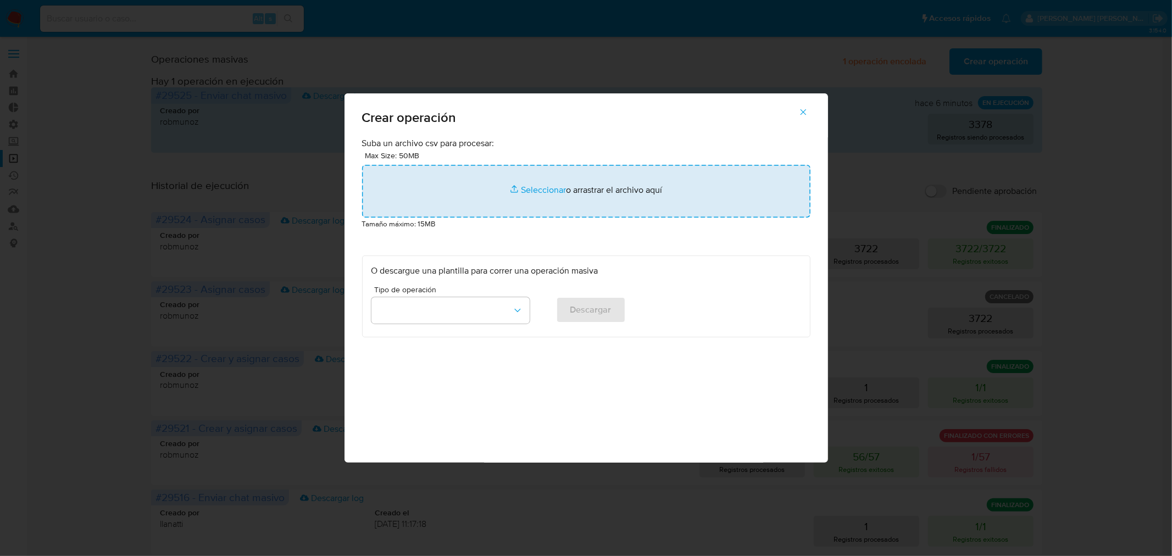
click at [691, 180] on input "file" at bounding box center [586, 191] width 448 height 53
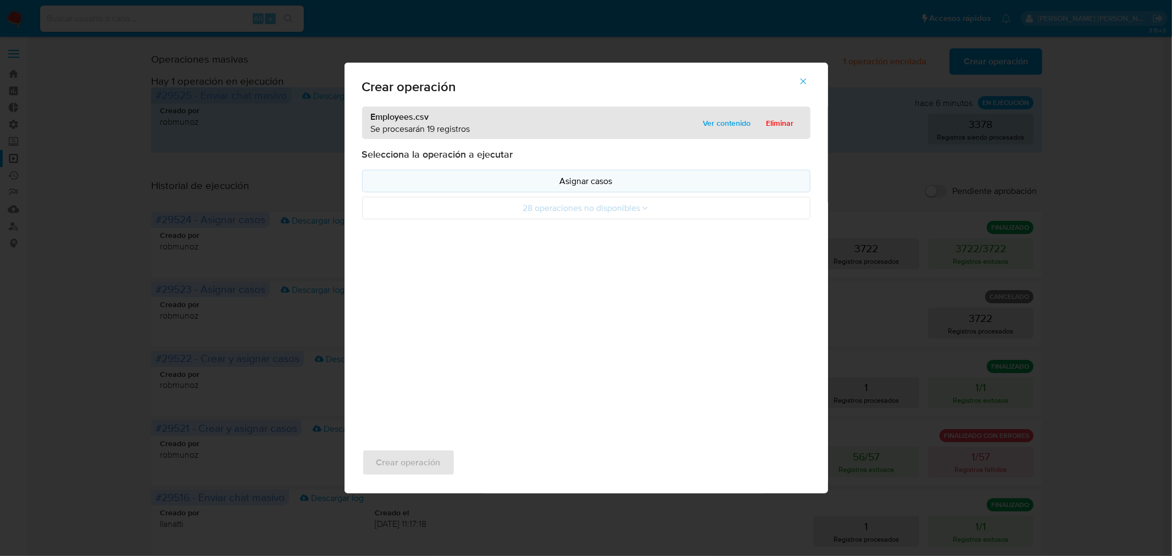
click at [625, 176] on p "Asignar casos" at bounding box center [586, 181] width 430 height 13
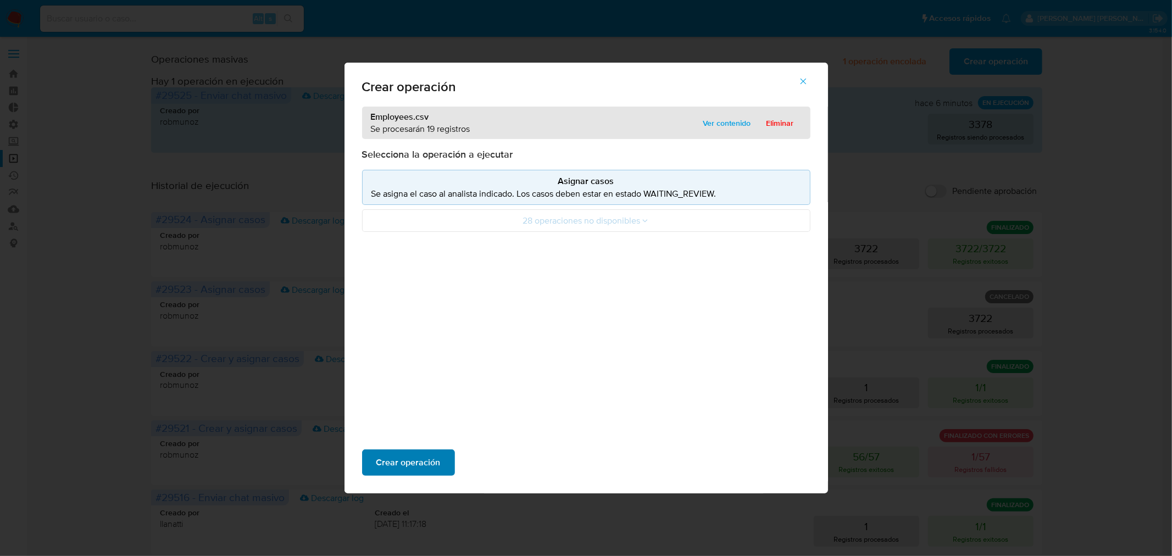
click at [445, 458] on button "Crear operación" at bounding box center [408, 462] width 93 height 26
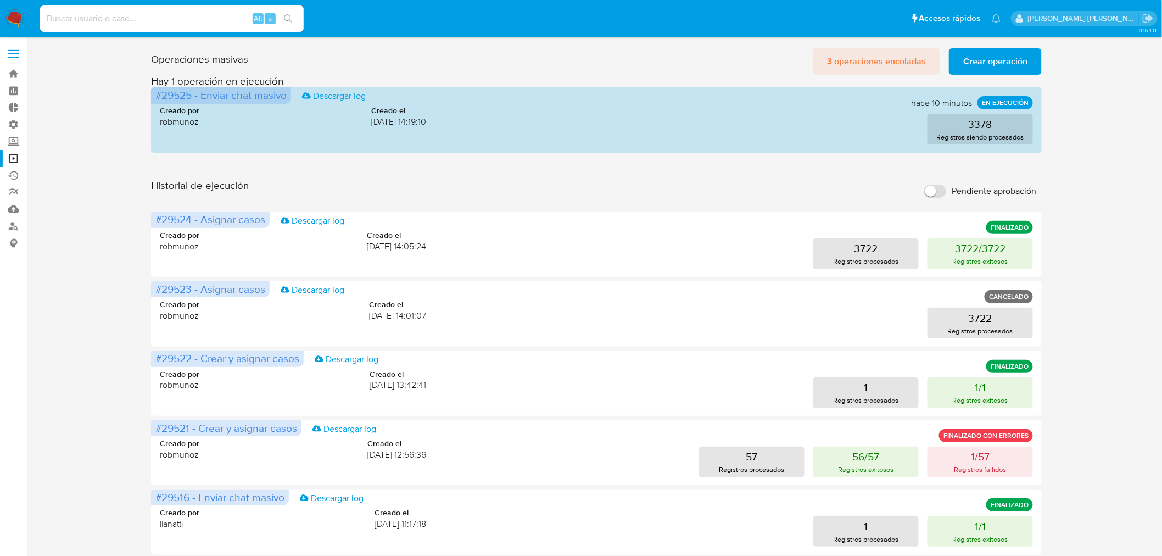
click at [891, 62] on span "3 operaciones encoladas" at bounding box center [876, 61] width 99 height 24
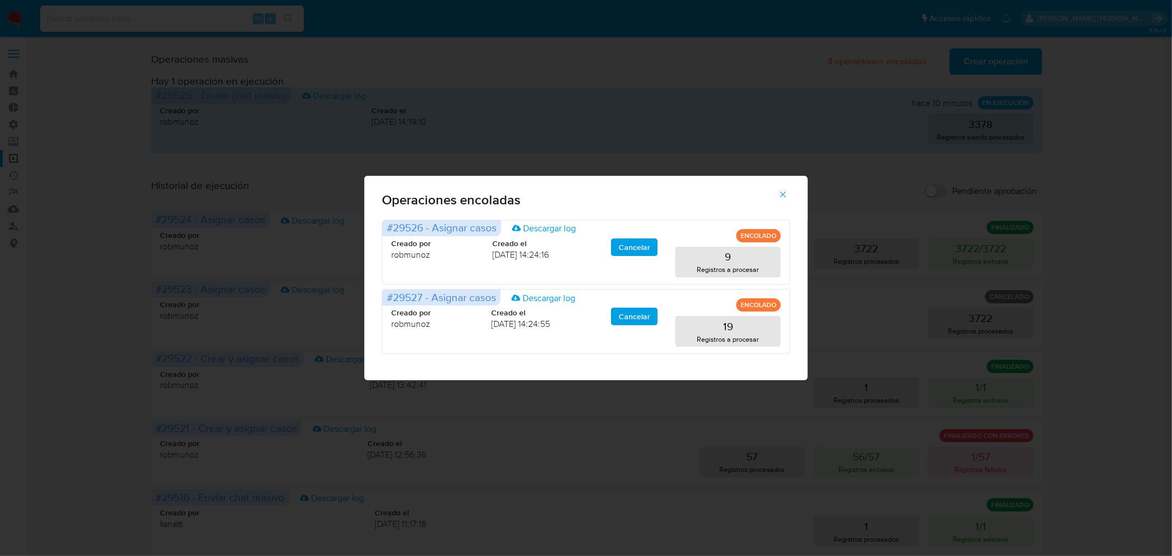
click at [783, 197] on icon "button" at bounding box center [783, 195] width 10 height 10
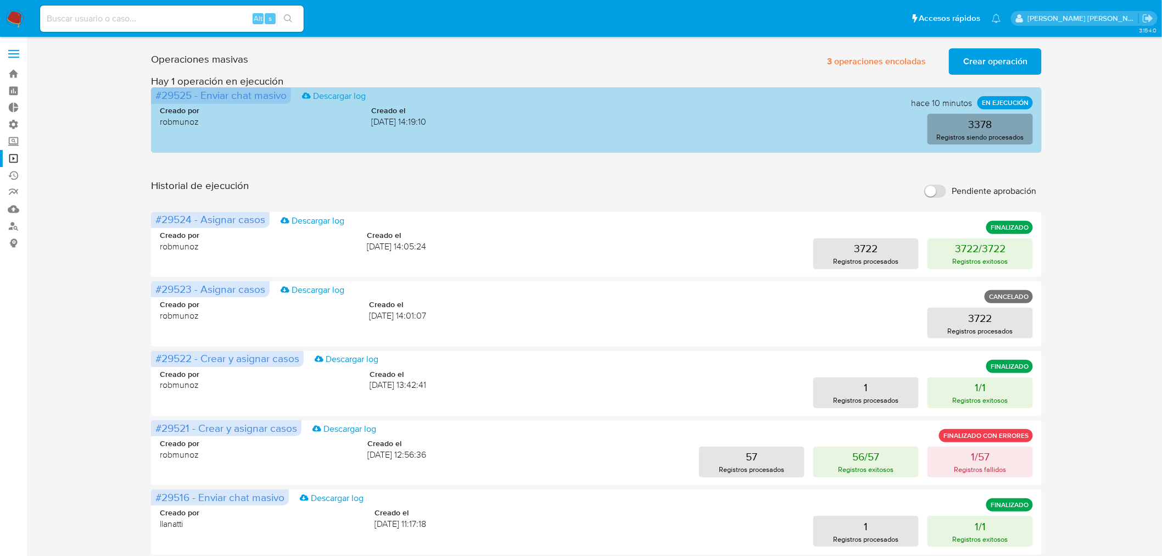
click at [981, 121] on p "3378" at bounding box center [981, 123] width 24 height 15
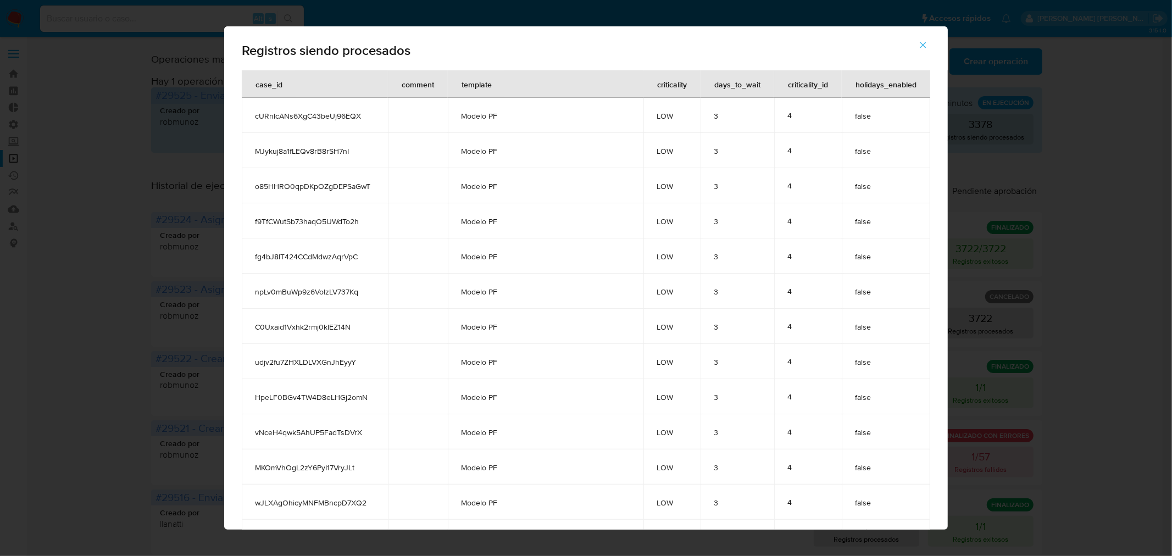
click at [928, 47] on icon "button" at bounding box center [923, 45] width 10 height 10
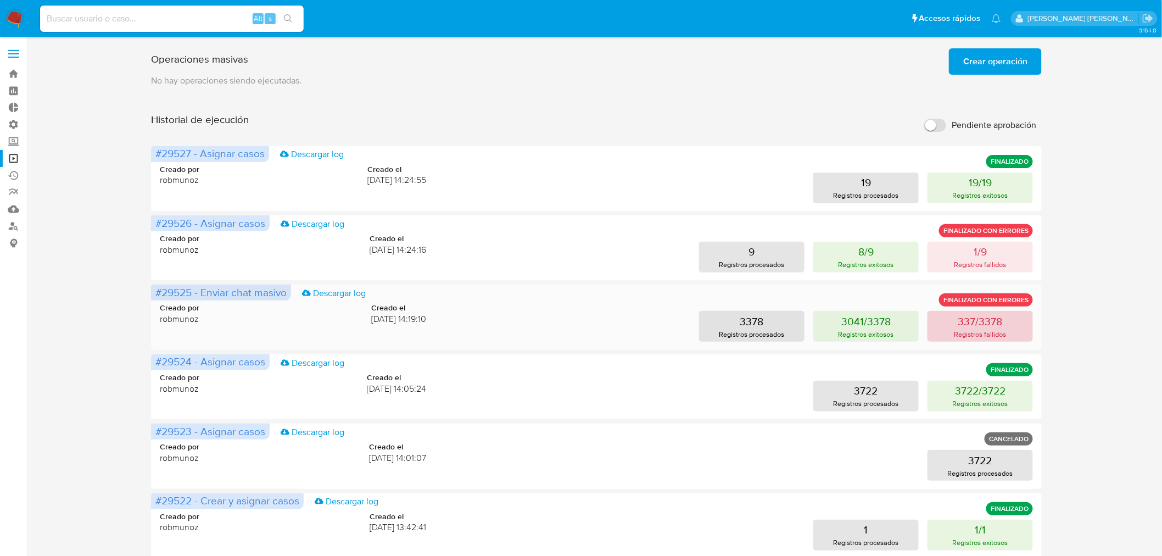
click at [998, 335] on p "Registros fallidos" at bounding box center [981, 334] width 52 height 10
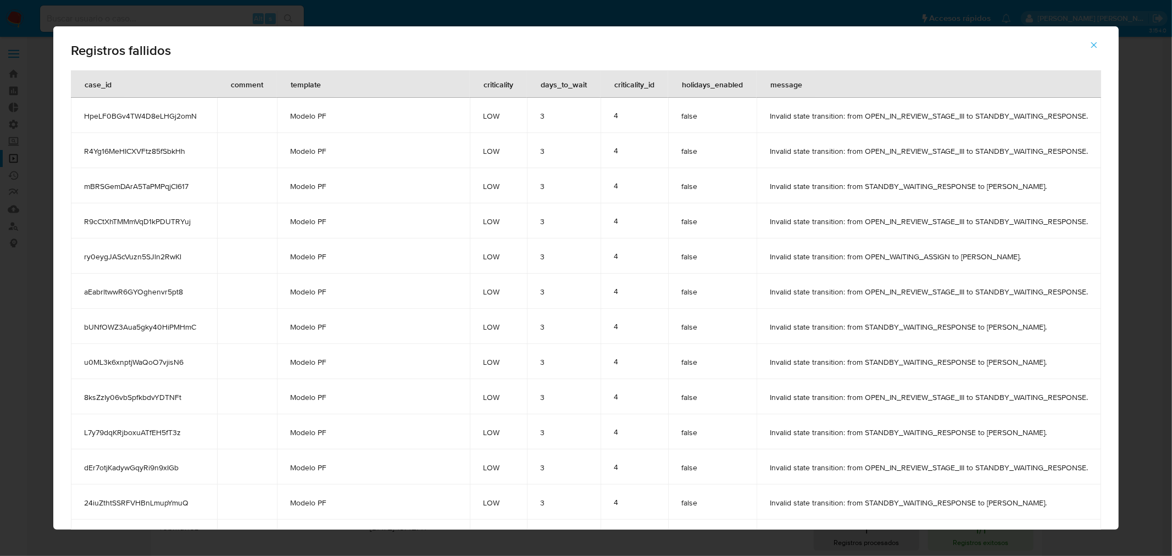
drag, startPoint x: 1106, startPoint y: 41, endPoint x: 1099, endPoint y: 55, distance: 15.7
click at [1099, 41] on icon "button" at bounding box center [1094, 45] width 10 height 10
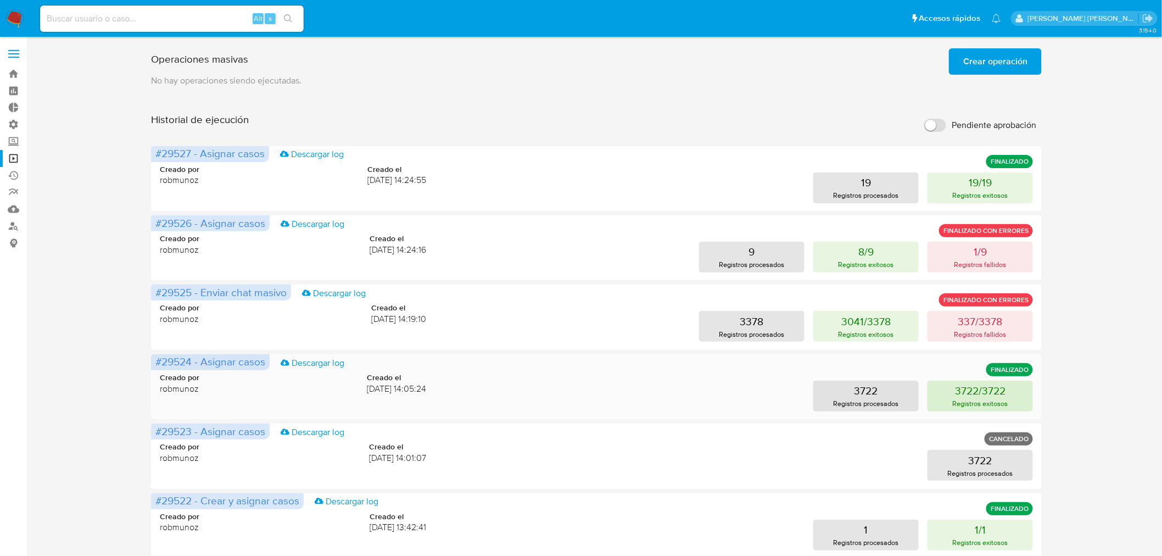
click at [1004, 399] on p "Registros exitosos" at bounding box center [980, 403] width 55 height 10
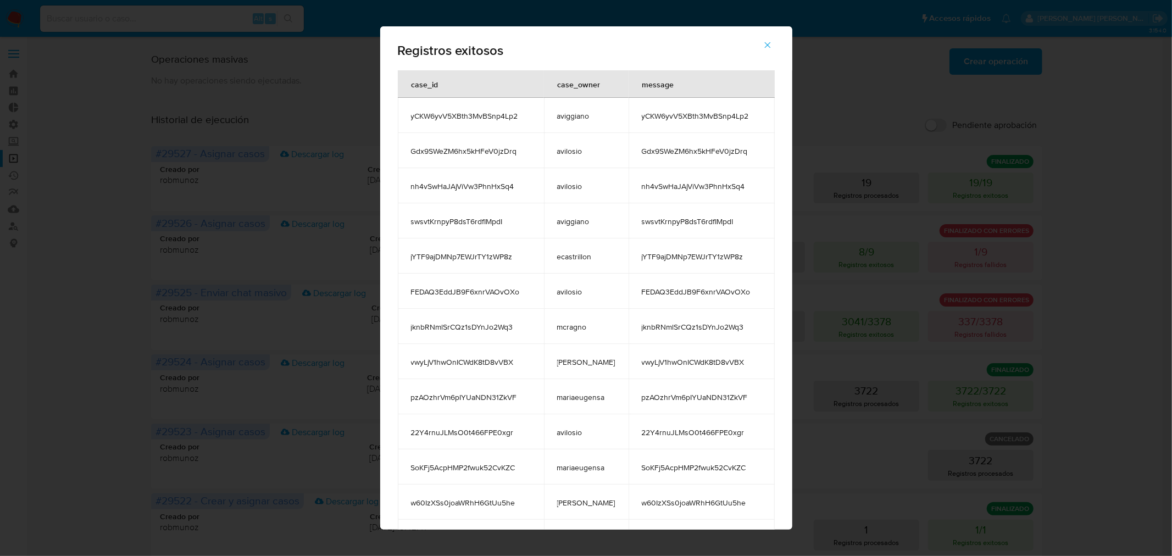
click at [1092, 293] on div "Registros exitosos case_id case_owner message yCKW6yvV5XBth3MvBSnp4Lp2 aviggian…" at bounding box center [586, 278] width 1172 height 556
click at [848, 323] on div "Registros exitosos case_id case_owner message yCKW6yvV5XBth3MvBSnp4Lp2 aviggian…" at bounding box center [586, 278] width 1172 height 556
drag, startPoint x: 769, startPoint y: 42, endPoint x: 858, endPoint y: 119, distance: 117.2
click at [769, 43] on icon "button" at bounding box center [768, 45] width 10 height 10
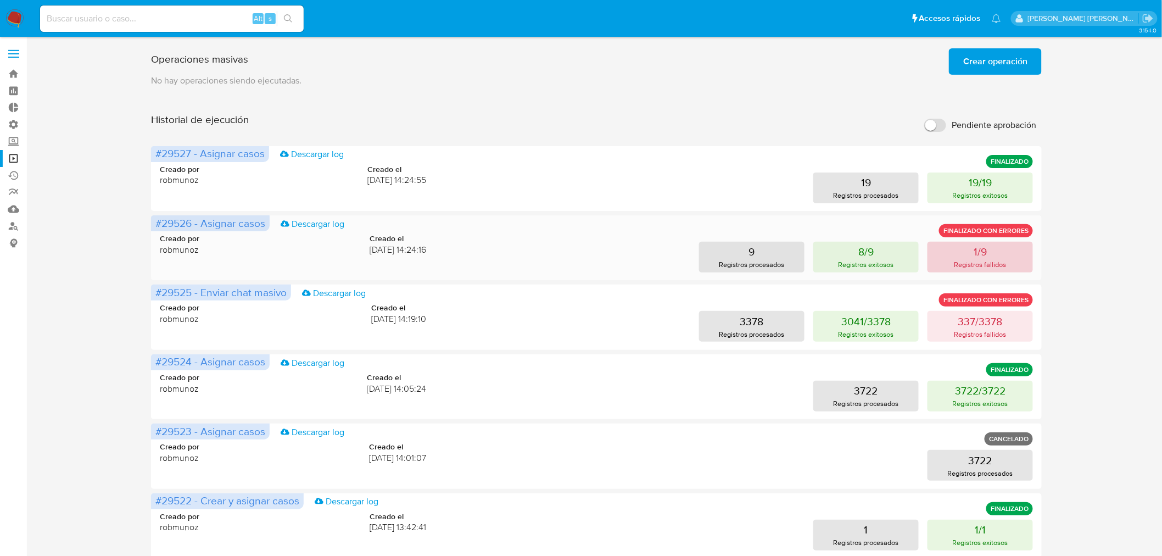
click at [985, 265] on p "Registros fallidos" at bounding box center [981, 264] width 52 height 10
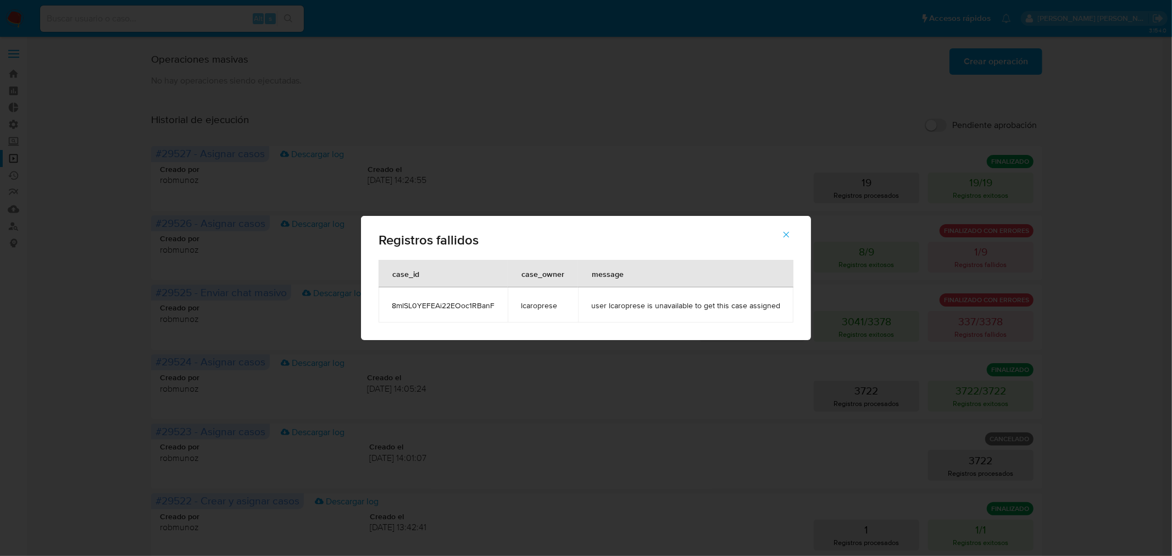
click at [1073, 307] on div "Registros fallidos case_id case_owner message 8mlSL0YEFEAi22EOoc1RBanF lcaropre…" at bounding box center [586, 278] width 1172 height 556
drag, startPoint x: 781, startPoint y: 235, endPoint x: 815, endPoint y: 231, distance: 33.7
click at [781, 236] on icon "button" at bounding box center [786, 235] width 10 height 10
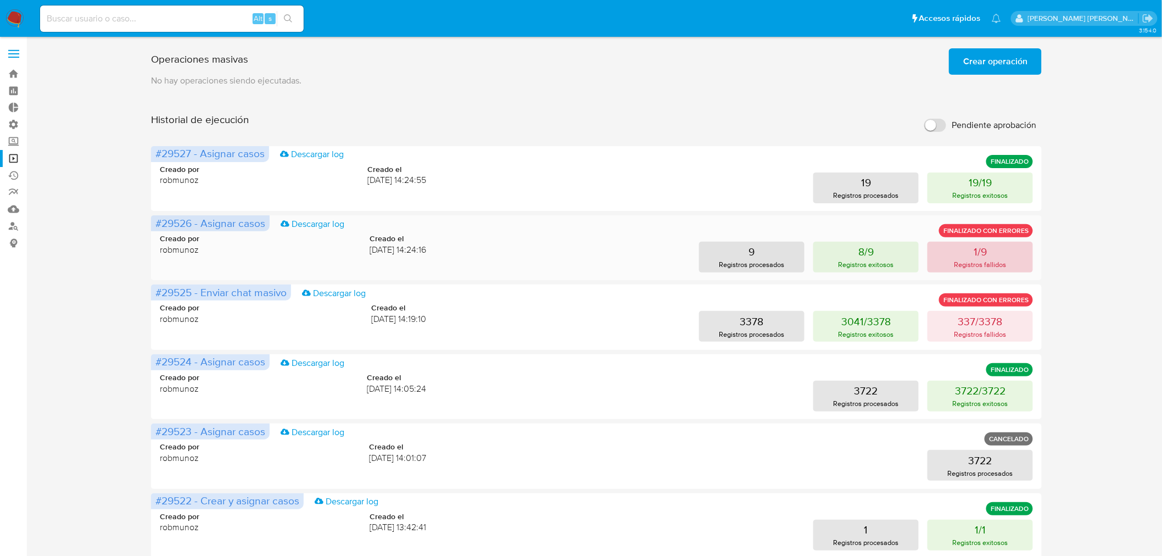
click at [966, 259] on p "Registros fallidos" at bounding box center [981, 264] width 52 height 10
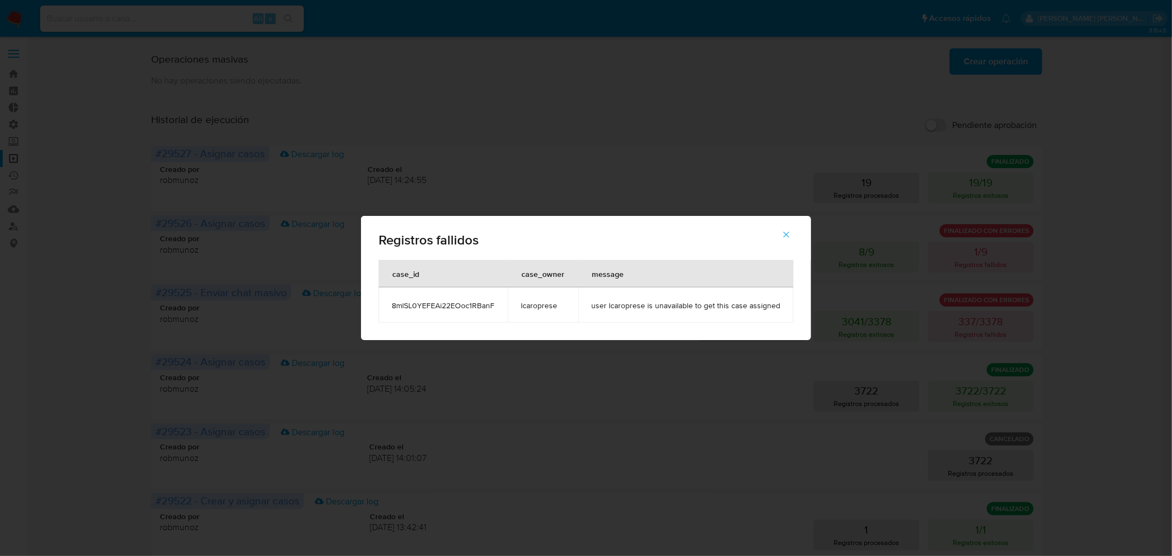
click at [1151, 323] on div "Registros fallidos case_id case_owner message 8mlSL0YEFEAi22EOoc1RBanF lcaropre…" at bounding box center [586, 278] width 1172 height 556
click at [785, 231] on icon "button" at bounding box center [786, 235] width 10 height 10
